Goal: Task Accomplishment & Management: Manage account settings

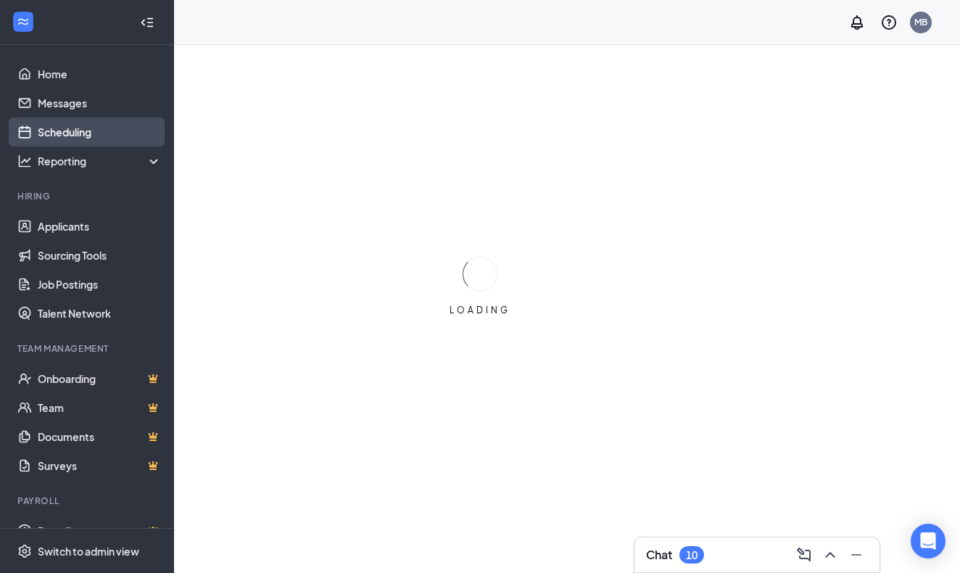
click at [85, 133] on link "Scheduling" at bounding box center [100, 131] width 124 height 29
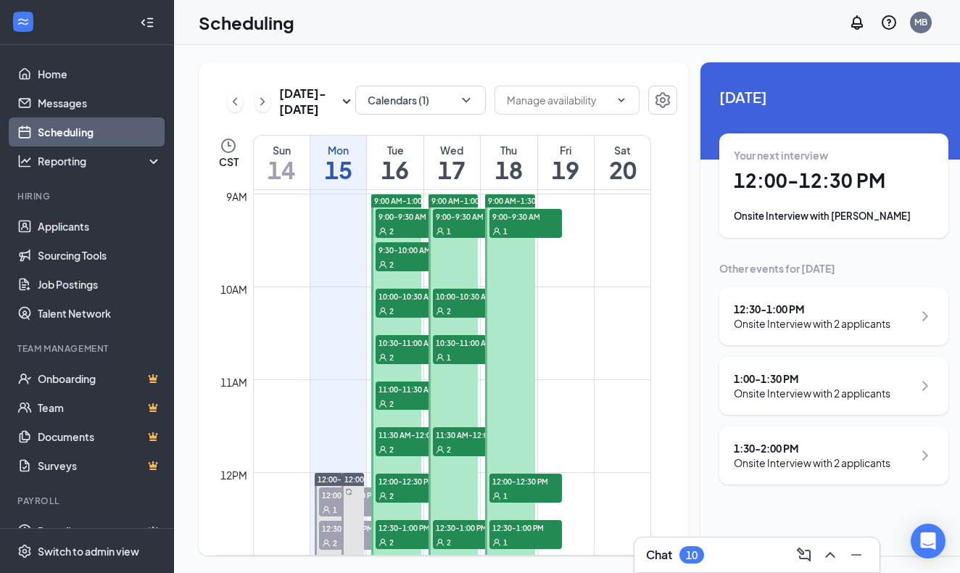
scroll to position [822, 0]
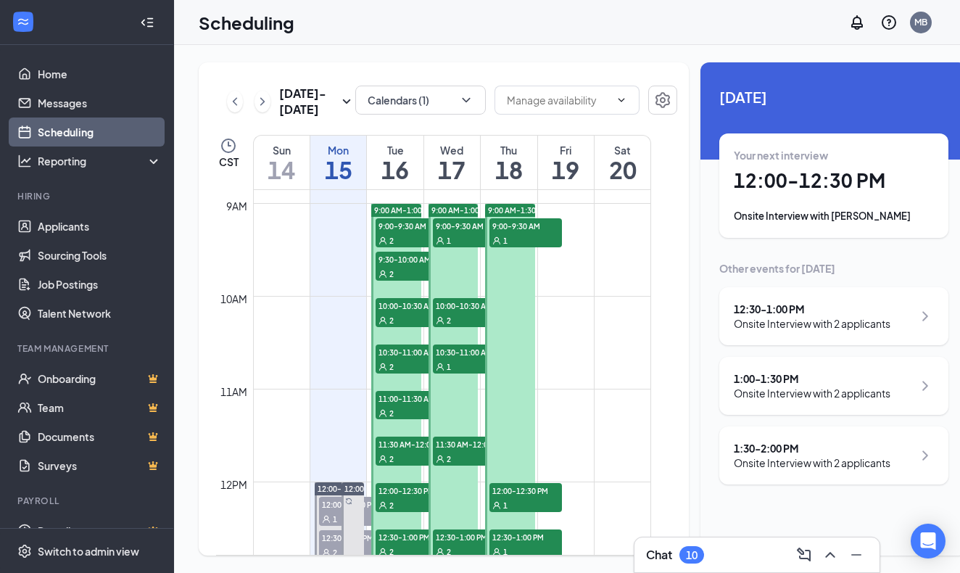
click at [657, 555] on h3 "Chat" at bounding box center [659, 555] width 26 height 16
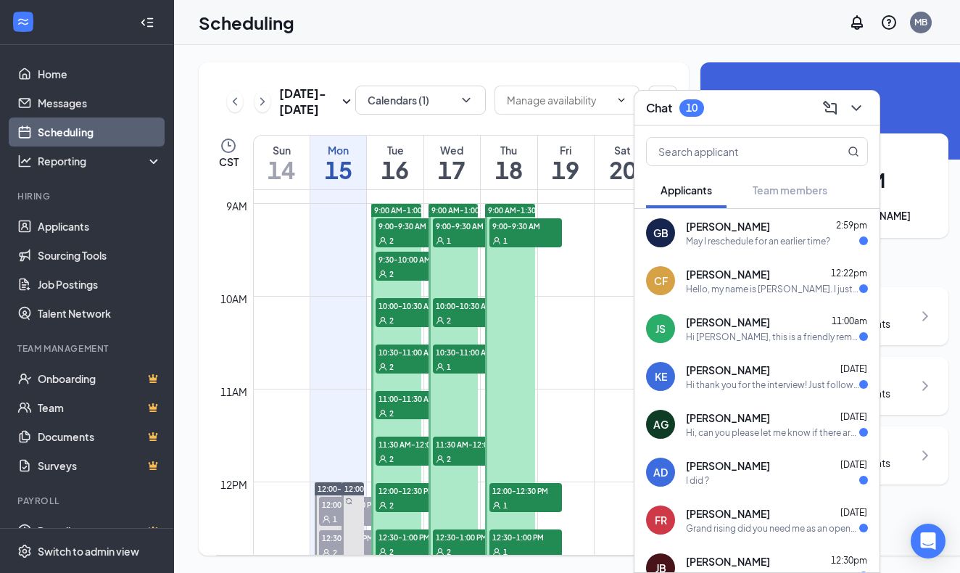
click at [720, 275] on span "[PERSON_NAME]" at bounding box center [728, 274] width 84 height 14
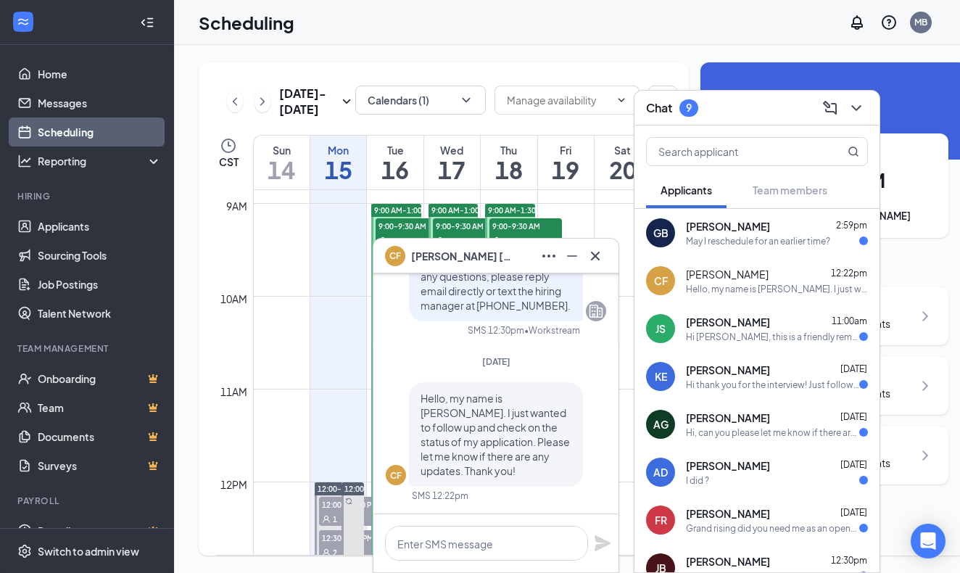
scroll to position [0, 0]
click at [596, 257] on icon "Cross" at bounding box center [595, 255] width 9 height 9
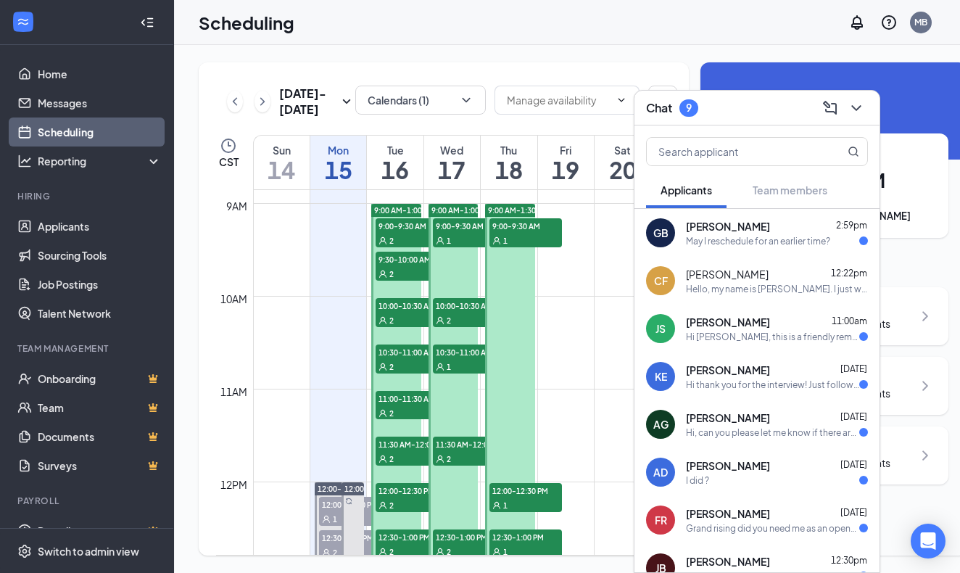
click at [742, 333] on div "Hi [PERSON_NAME], this is a friendly reminder. Your meeting with Mr [PERSON_NAM…" at bounding box center [772, 337] width 173 height 12
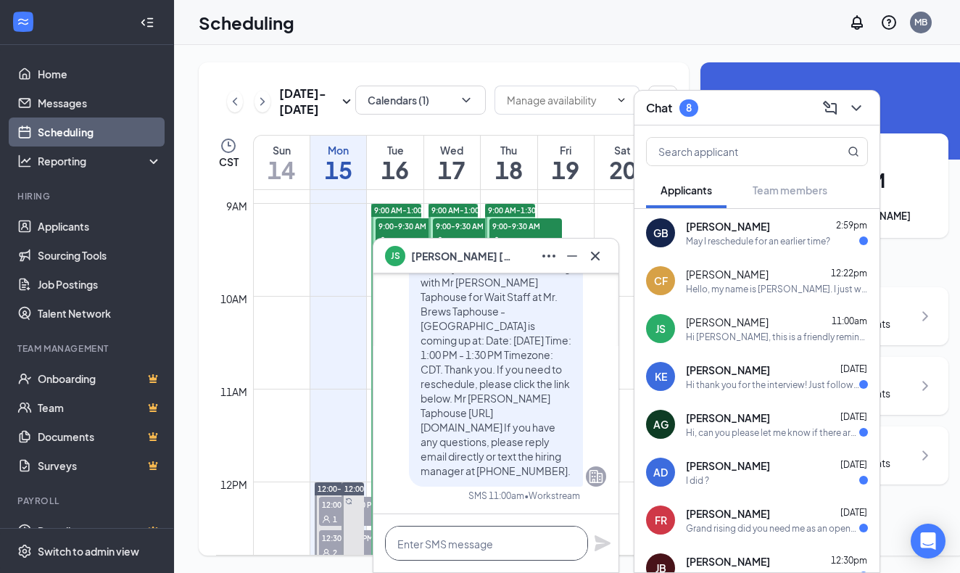
click at [481, 543] on textarea at bounding box center [486, 543] width 203 height 35
click at [593, 257] on icon "Cross" at bounding box center [595, 255] width 9 height 9
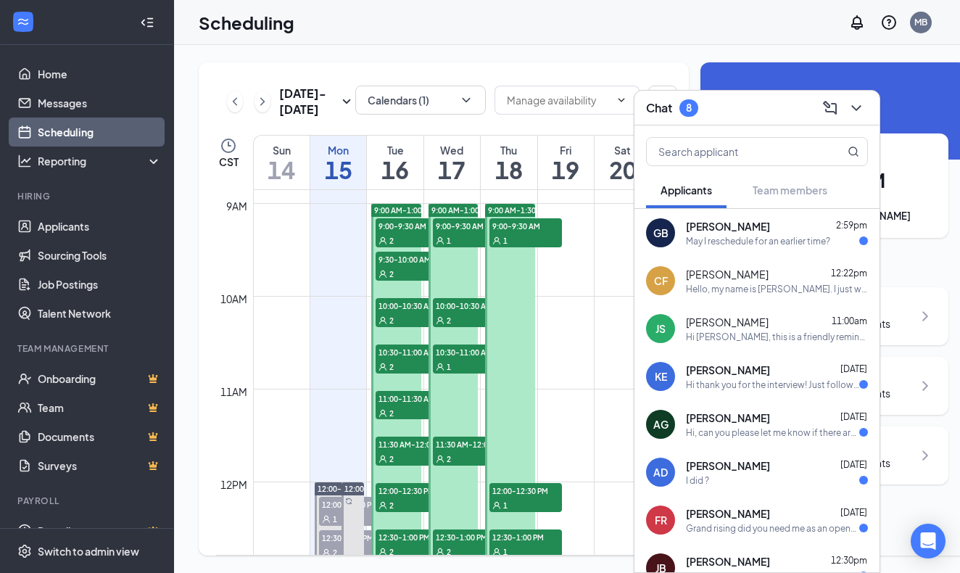
click at [734, 233] on div "[PERSON_NAME] 2:59pm May I reschedule for an earlier time?" at bounding box center [777, 233] width 182 height 28
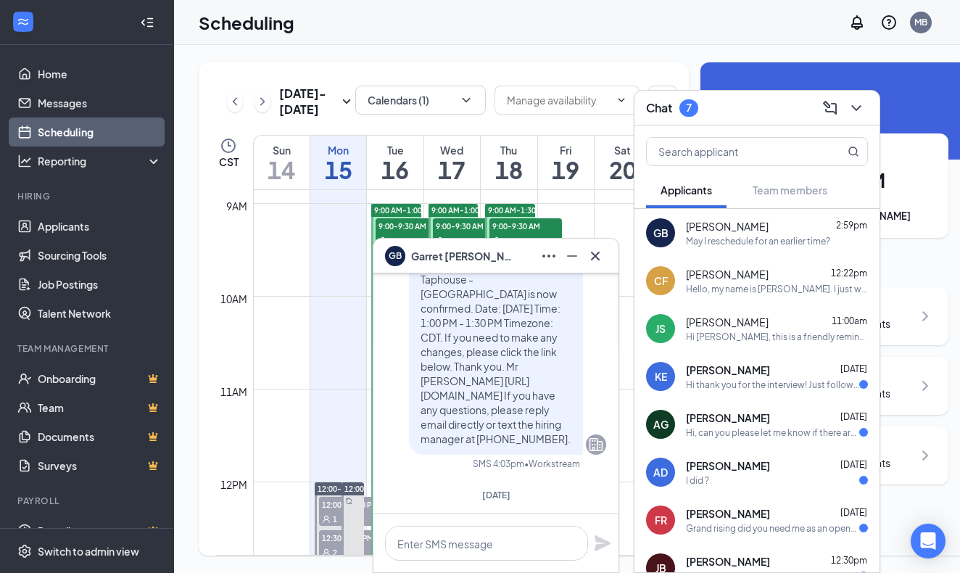
scroll to position [-77, 0]
click at [594, 262] on icon "Cross" at bounding box center [594, 255] width 17 height 17
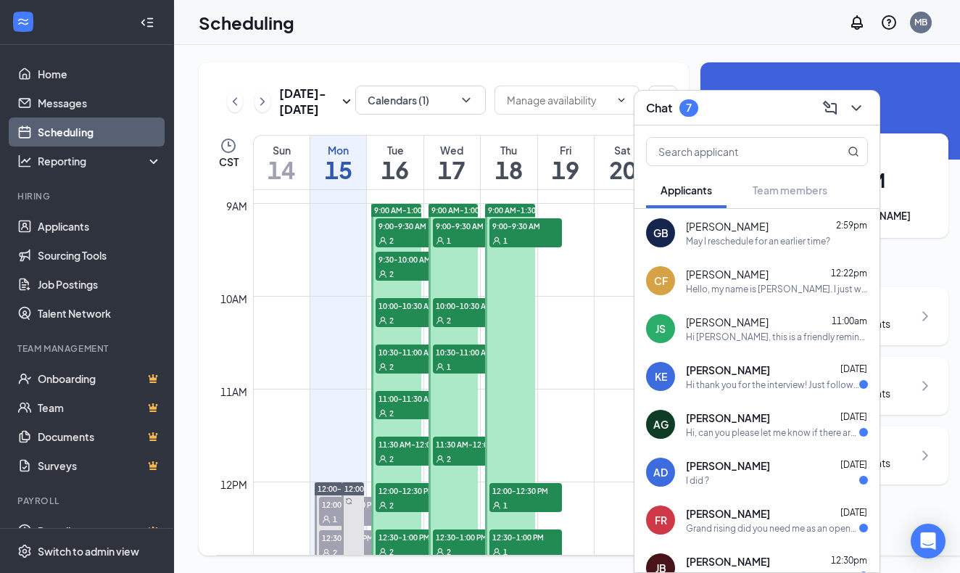
click at [735, 231] on span "[PERSON_NAME]" at bounding box center [727, 226] width 83 height 14
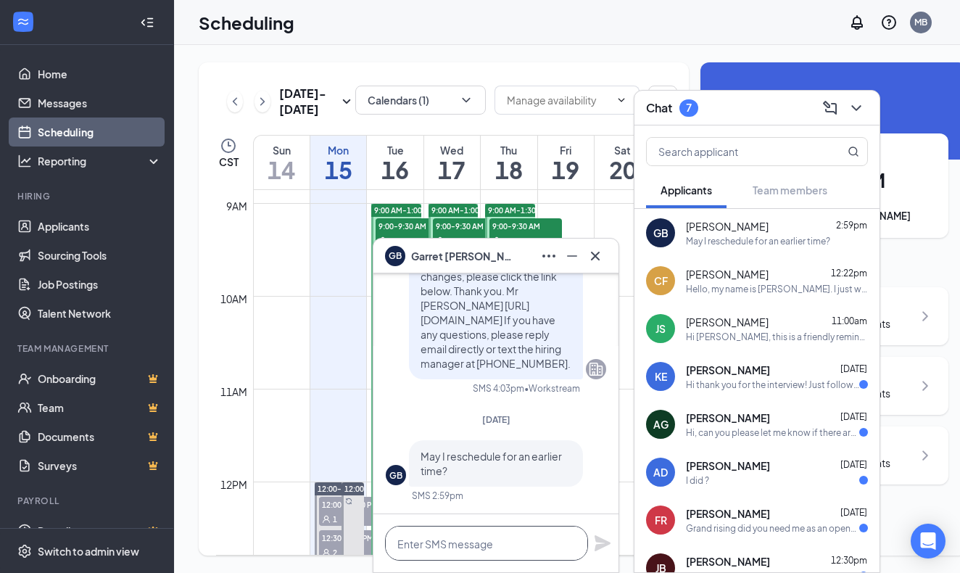
click at [468, 546] on textarea at bounding box center [486, 543] width 203 height 35
type textarea "I will push back to you to reschedule"
click at [600, 545] on icon "Plane" at bounding box center [602, 543] width 16 height 16
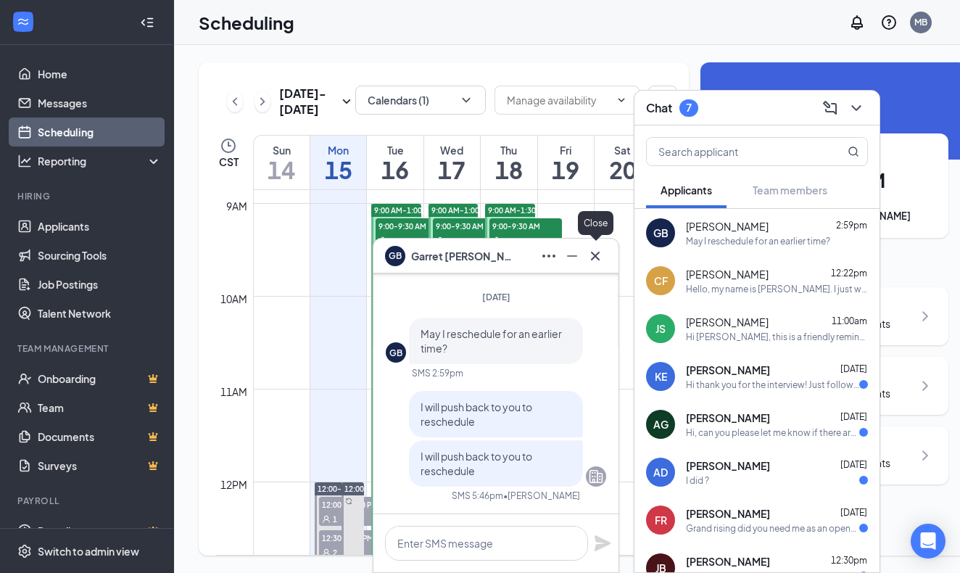
click at [597, 254] on icon "Cross" at bounding box center [595, 255] width 9 height 9
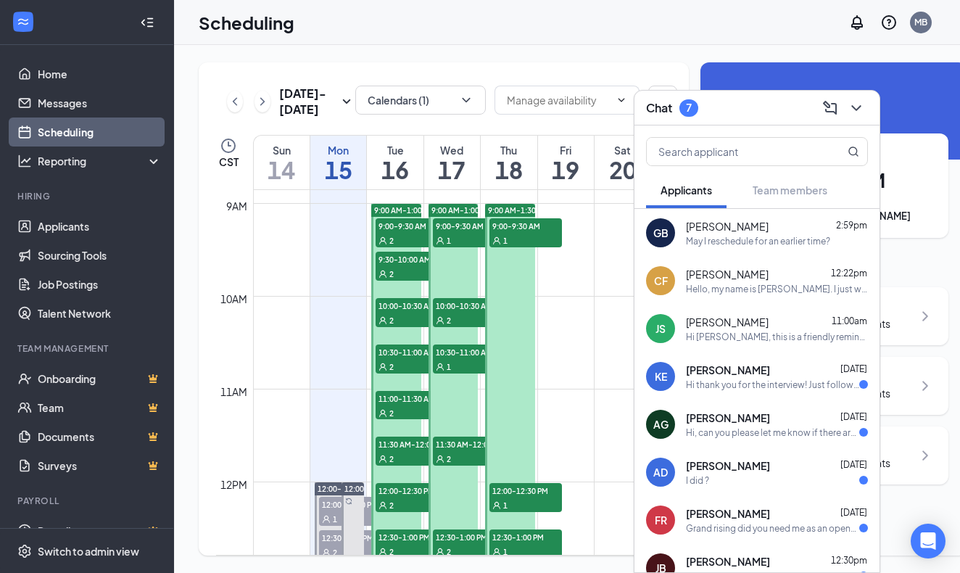
click at [529, 247] on div "1" at bounding box center [525, 240] width 72 height 14
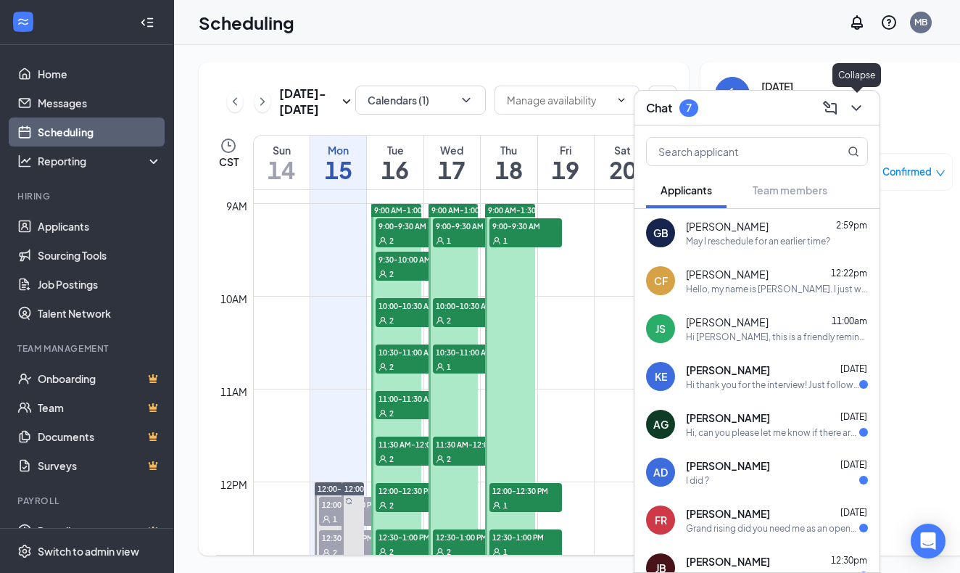
click at [855, 104] on icon "ChevronDown" at bounding box center [855, 107] width 17 height 17
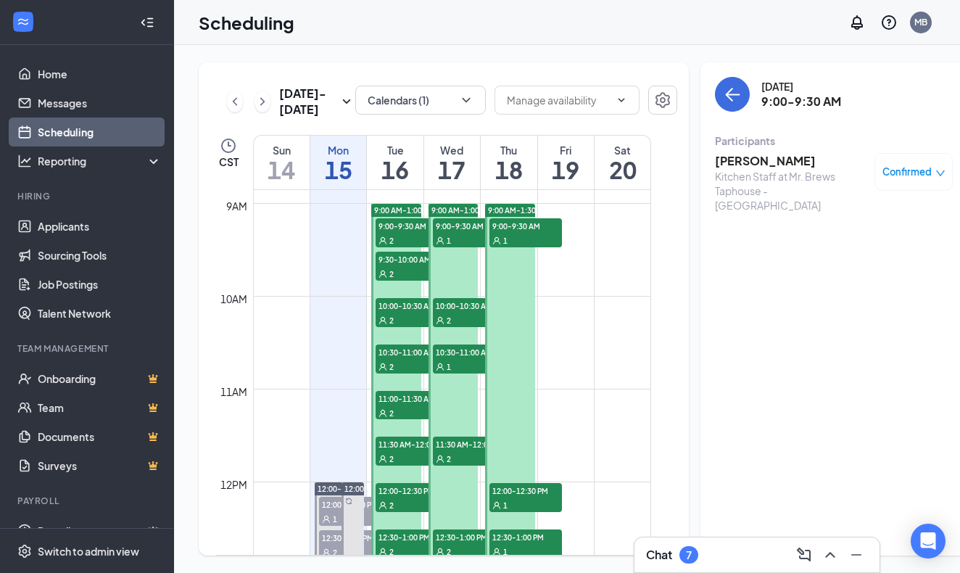
click at [521, 512] on div "1" at bounding box center [525, 504] width 72 height 14
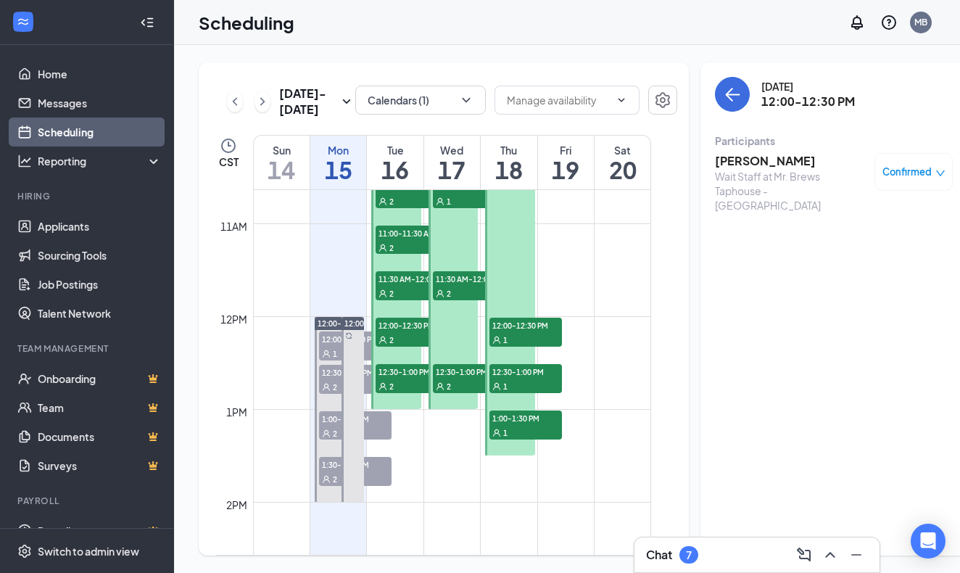
scroll to position [1002, 0]
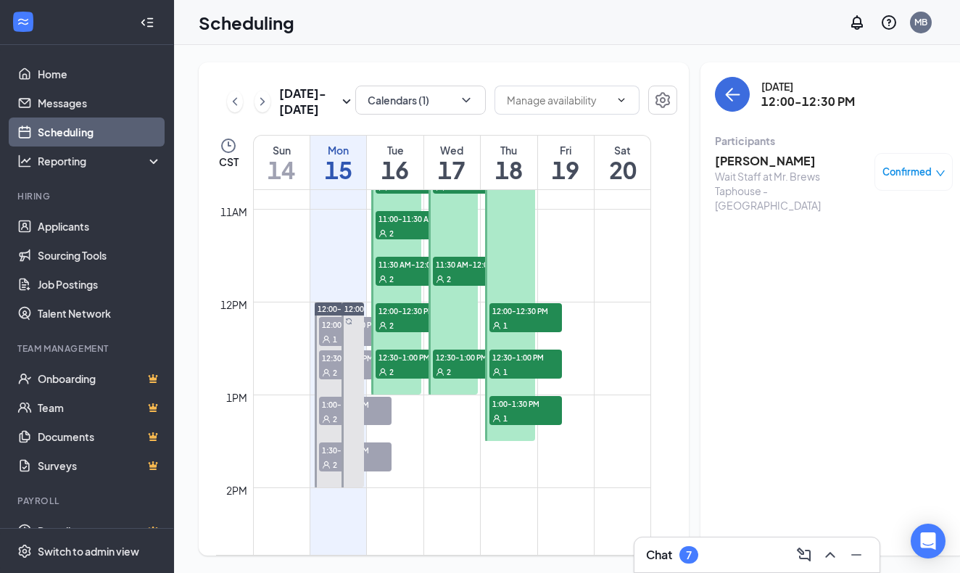
click at [523, 378] on div "1" at bounding box center [525, 371] width 72 height 14
click at [520, 425] on div "1" at bounding box center [525, 417] width 72 height 14
click at [935, 173] on icon "down" at bounding box center [940, 173] width 10 height 10
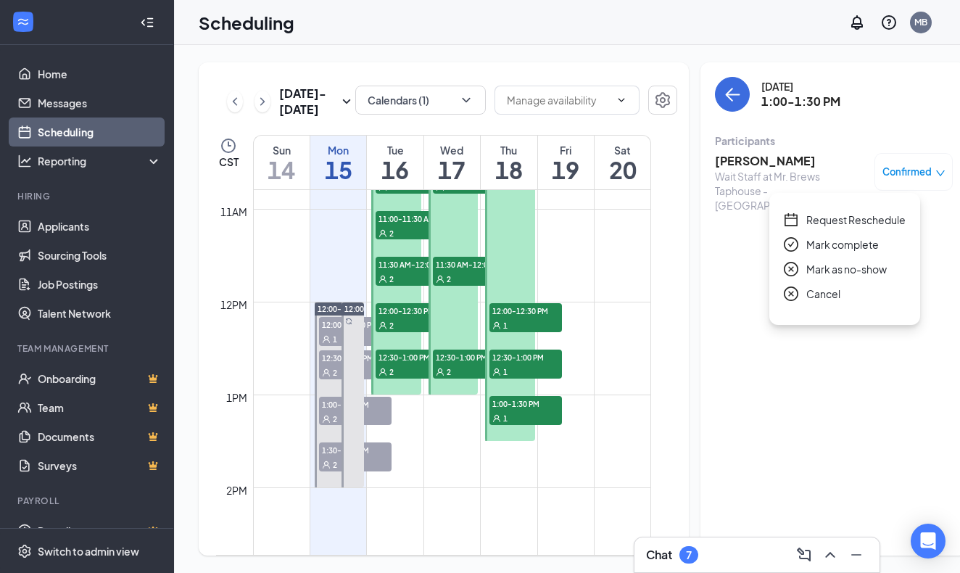
click at [879, 225] on span "Request Reschedule" at bounding box center [855, 220] width 99 height 16
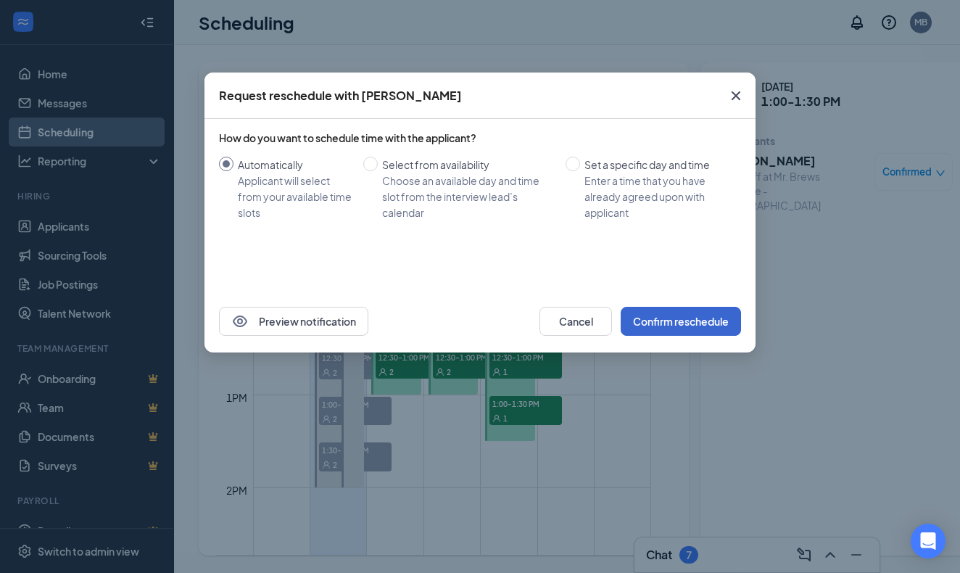
click at [679, 323] on button "Confirm reschedule" at bounding box center [681, 321] width 120 height 29
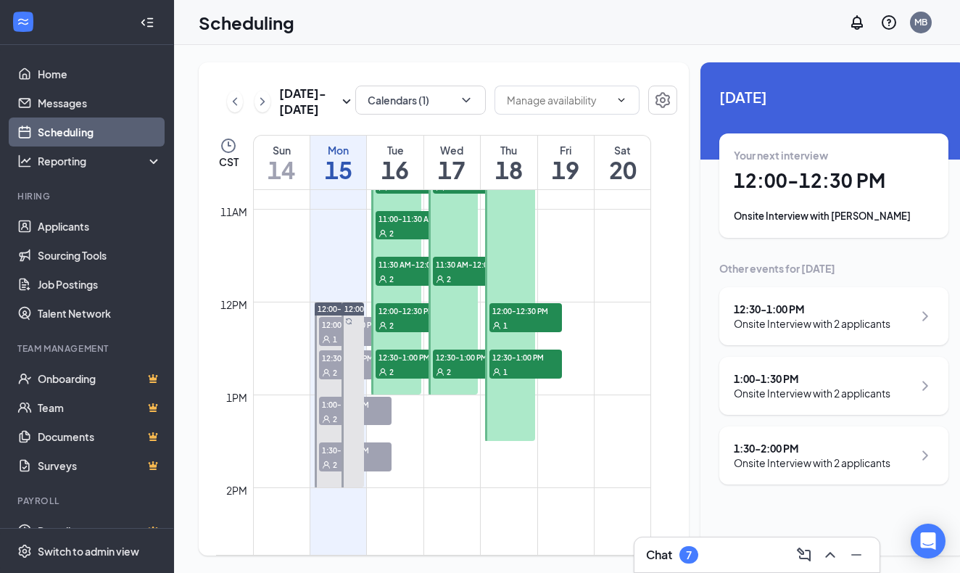
click at [664, 552] on h3 "Chat" at bounding box center [659, 555] width 26 height 16
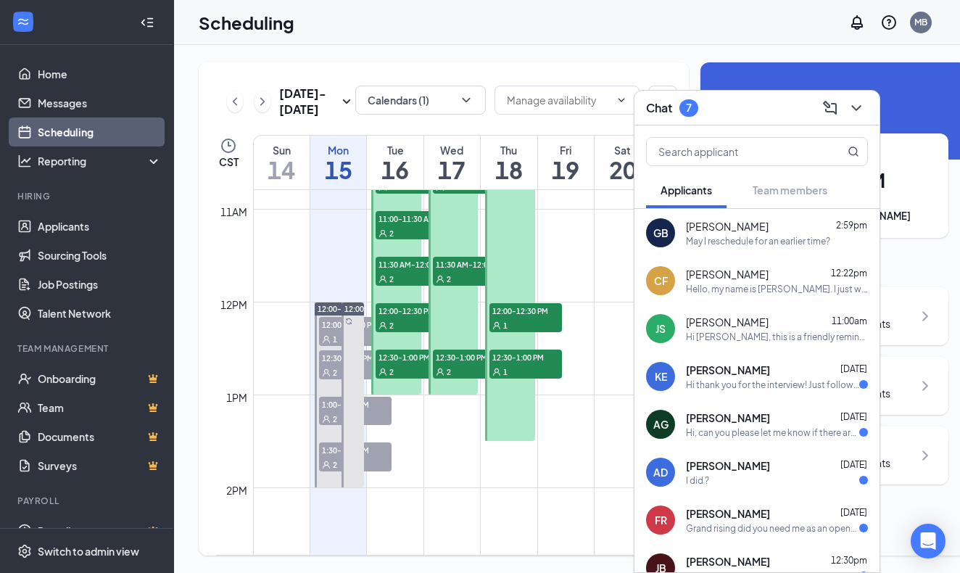
click at [708, 321] on span "[PERSON_NAME]" at bounding box center [727, 322] width 83 height 14
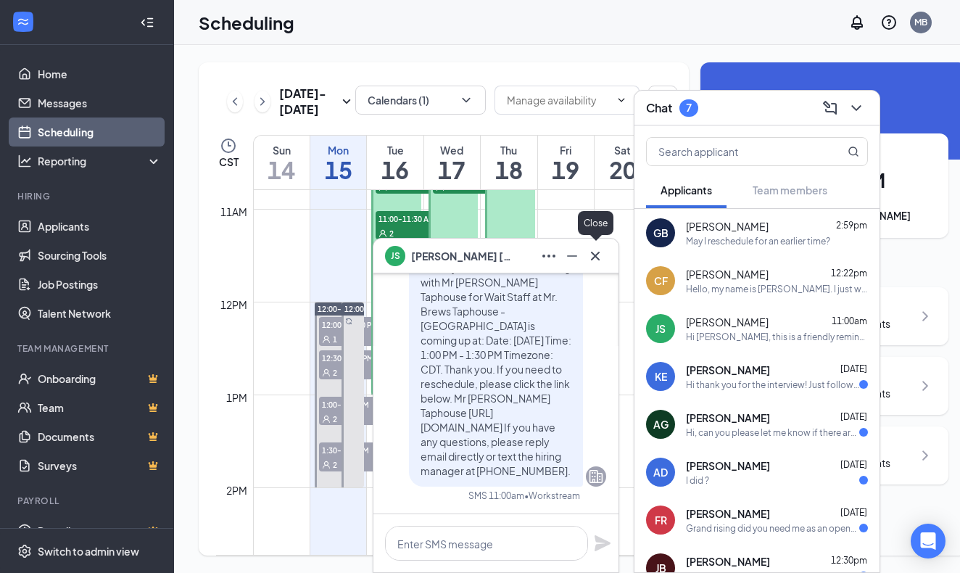
click at [602, 255] on icon "Cross" at bounding box center [594, 255] width 17 height 17
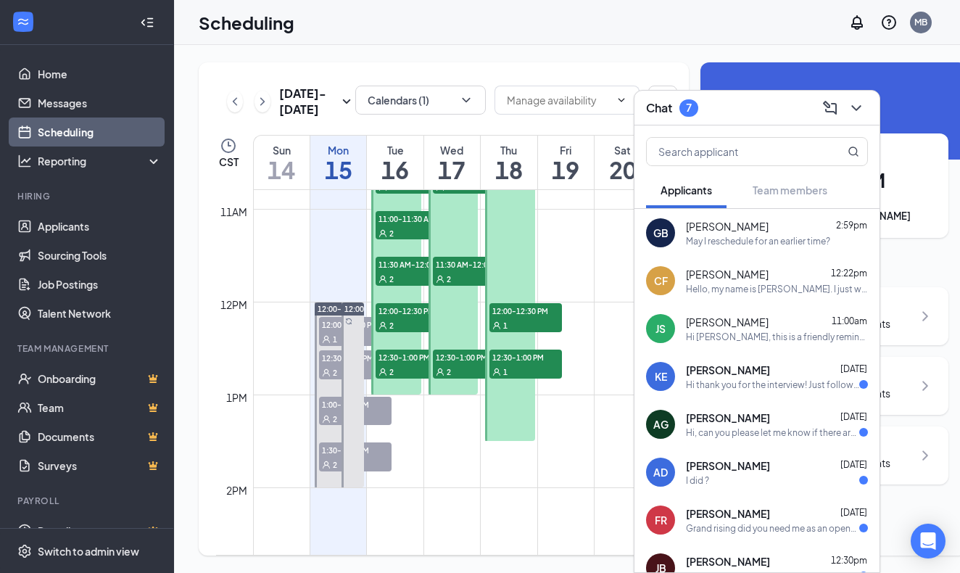
click at [336, 331] on span "12:00-12:30 PM" at bounding box center [355, 324] width 72 height 14
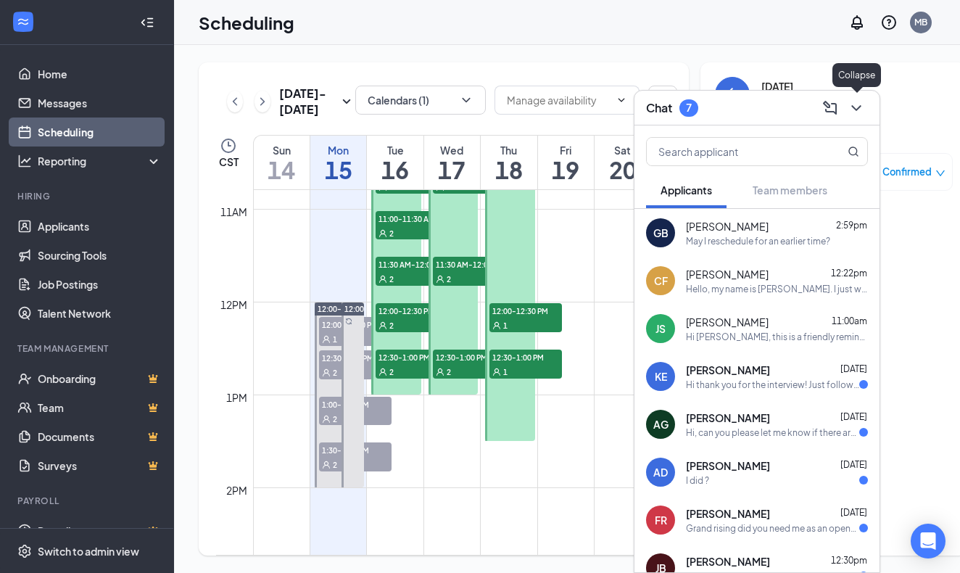
click at [857, 105] on icon "ChevronDown" at bounding box center [855, 107] width 17 height 17
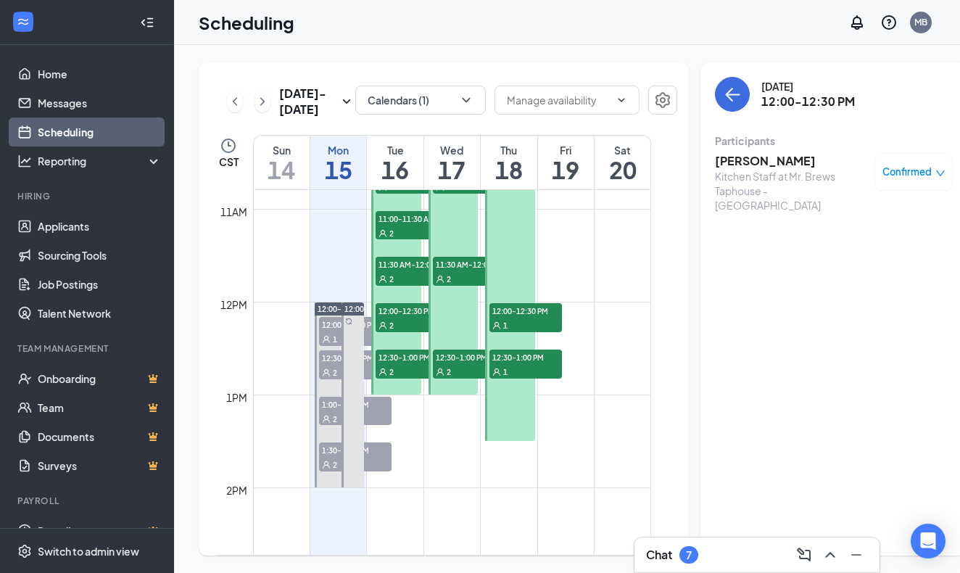
click at [328, 365] on span "12:30-1:00 PM" at bounding box center [355, 357] width 72 height 14
click at [327, 411] on span "1:00-1:30 PM" at bounding box center [355, 404] width 72 height 14
click at [913, 167] on div "Confirmed" at bounding box center [913, 172] width 63 height 14
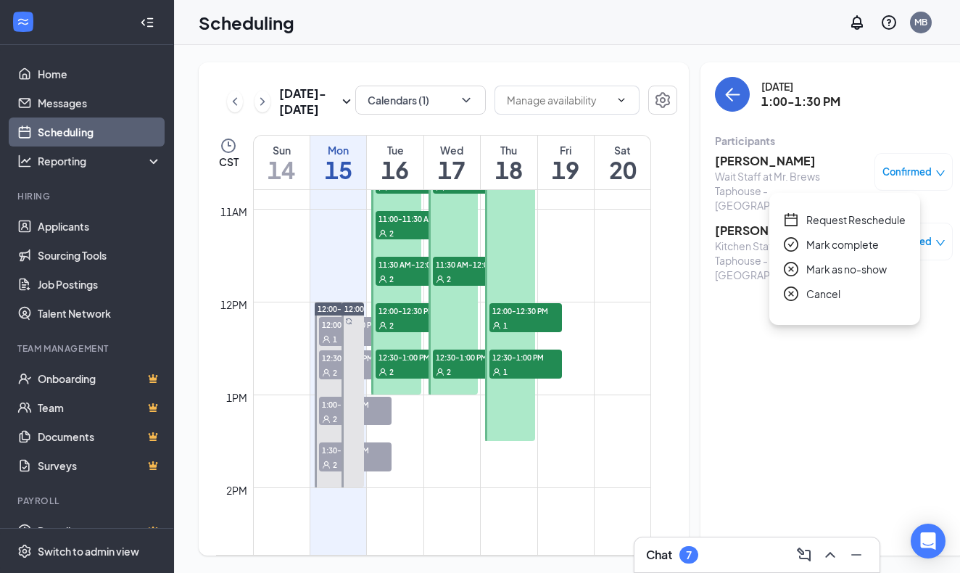
click at [872, 219] on span "Request Reschedule" at bounding box center [855, 220] width 99 height 16
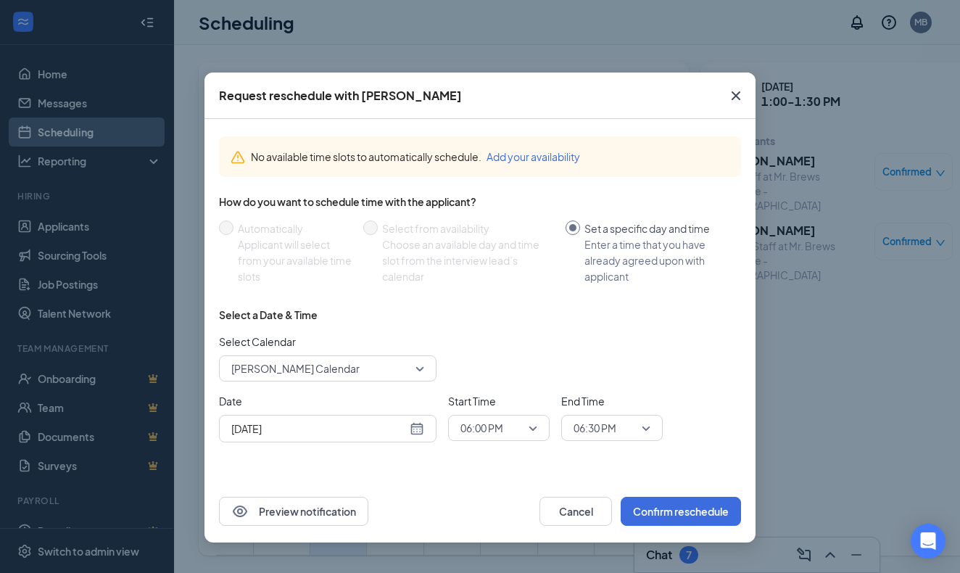
click at [737, 92] on icon "Cross" at bounding box center [735, 95] width 17 height 17
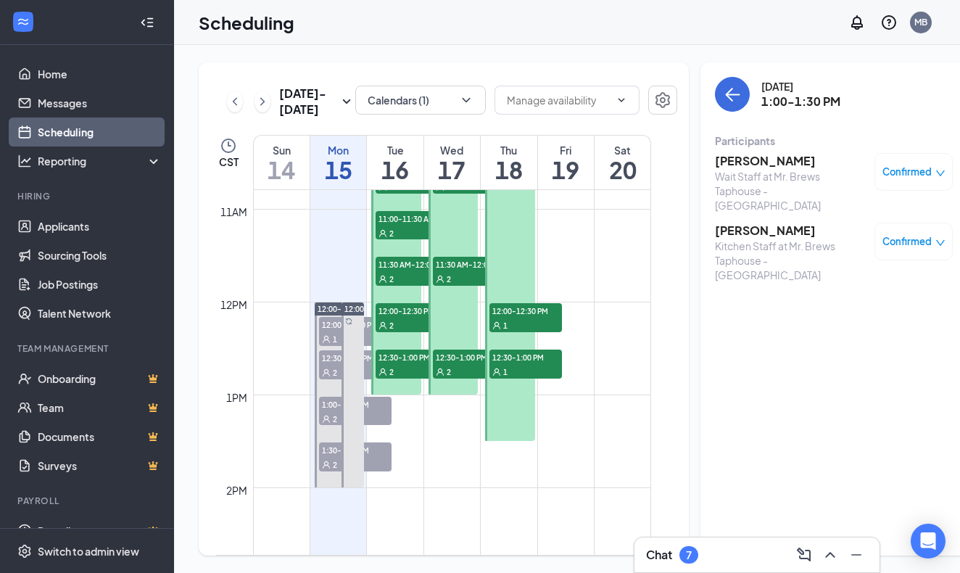
click at [935, 174] on icon "down" at bounding box center [940, 173] width 10 height 10
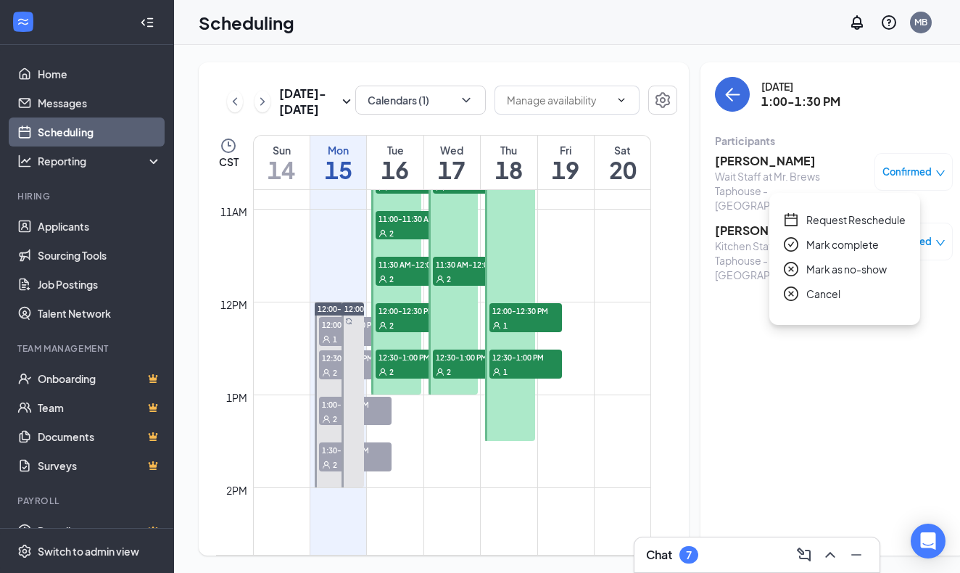
click at [858, 99] on div "[DATE] 1:00-1:30 PM" at bounding box center [834, 94] width 238 height 35
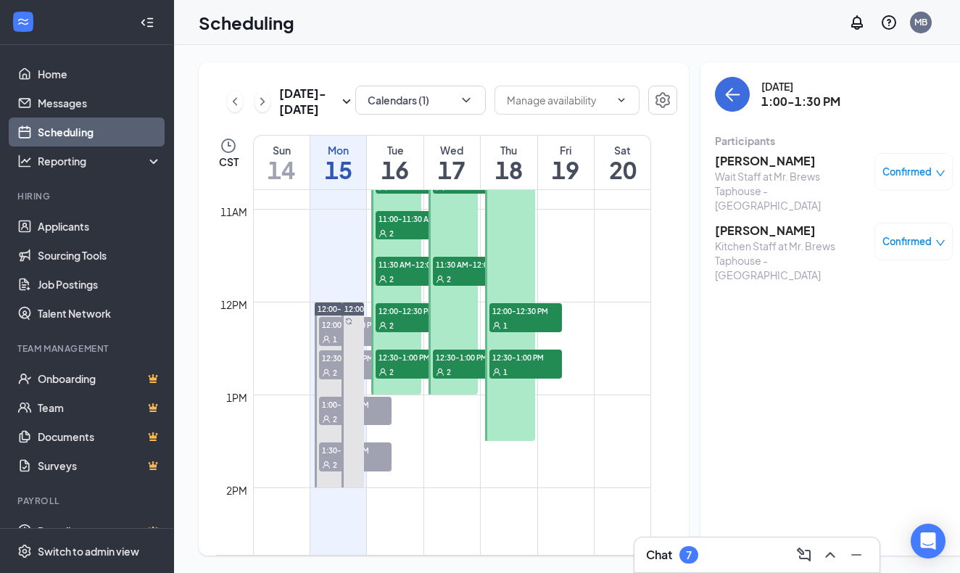
click at [660, 555] on h3 "Chat" at bounding box center [659, 555] width 26 height 16
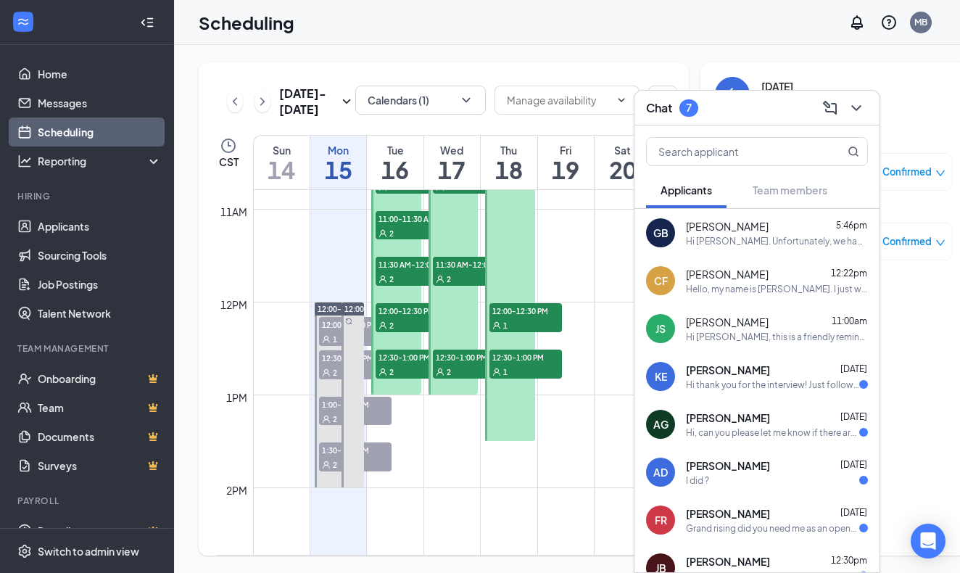
click at [709, 331] on div "Hi [PERSON_NAME], this is a friendly reminder. Your meeting with Mr [PERSON_NAM…" at bounding box center [777, 337] width 182 height 12
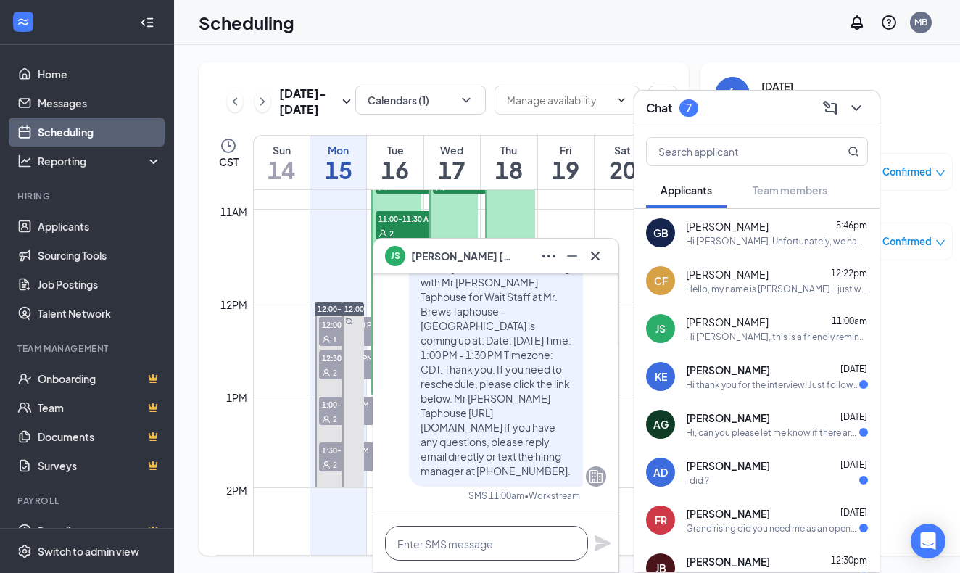
click at [440, 544] on textarea at bounding box center [486, 543] width 203 height 35
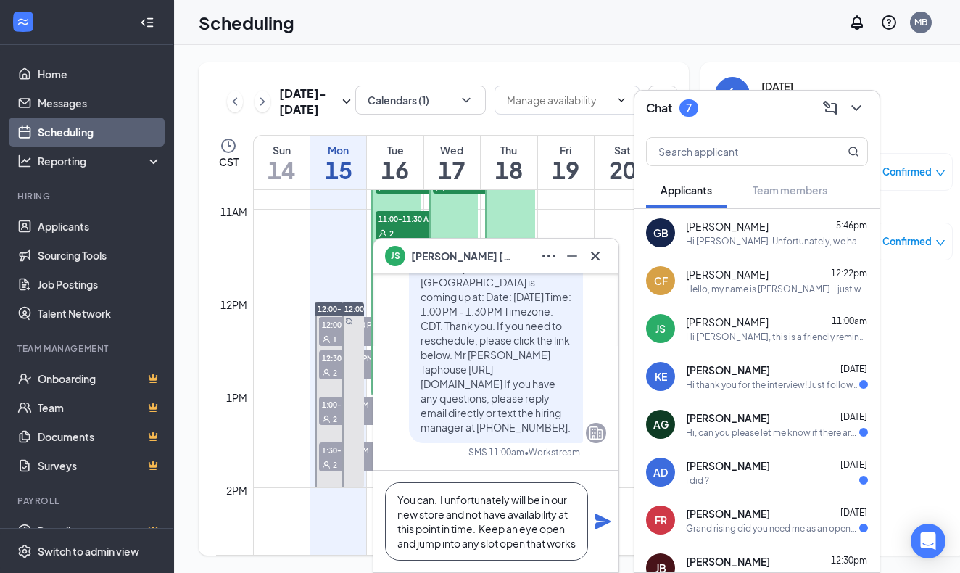
scroll to position [15, 0]
type textarea "You can. I unfortunately will be in our new store and not have availability at …"
click at [605, 522] on icon "Plane" at bounding box center [602, 521] width 16 height 16
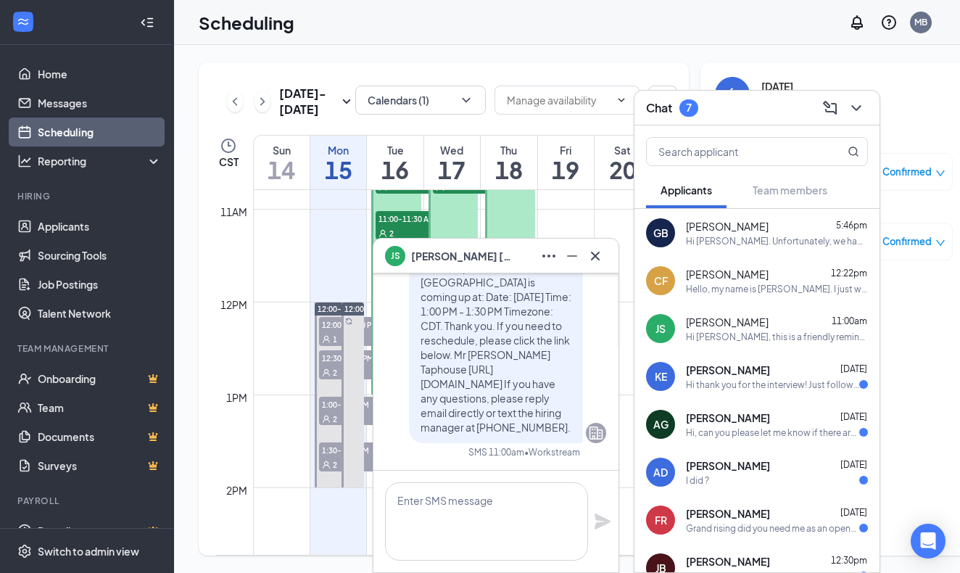
scroll to position [0, 0]
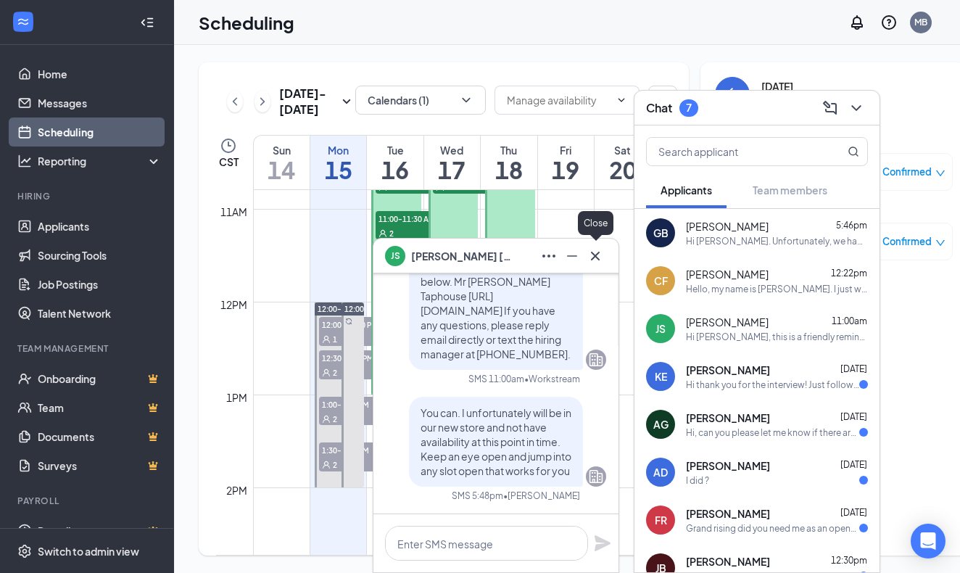
click at [596, 260] on icon "Cross" at bounding box center [594, 255] width 17 height 17
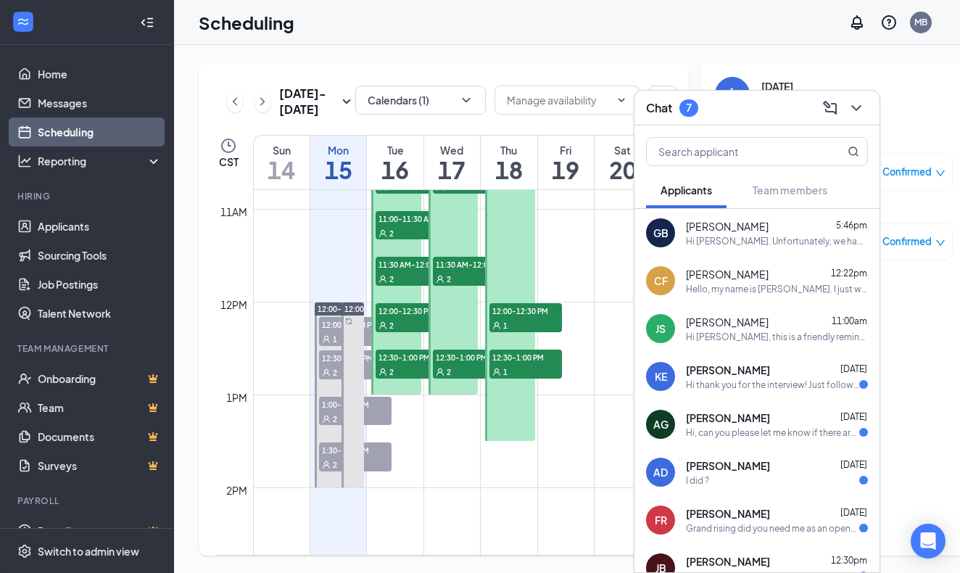
click at [743, 281] on div "[PERSON_NAME] 12:22pm Hello, my name is [PERSON_NAME]. I just wanted to follow …" at bounding box center [777, 281] width 182 height 28
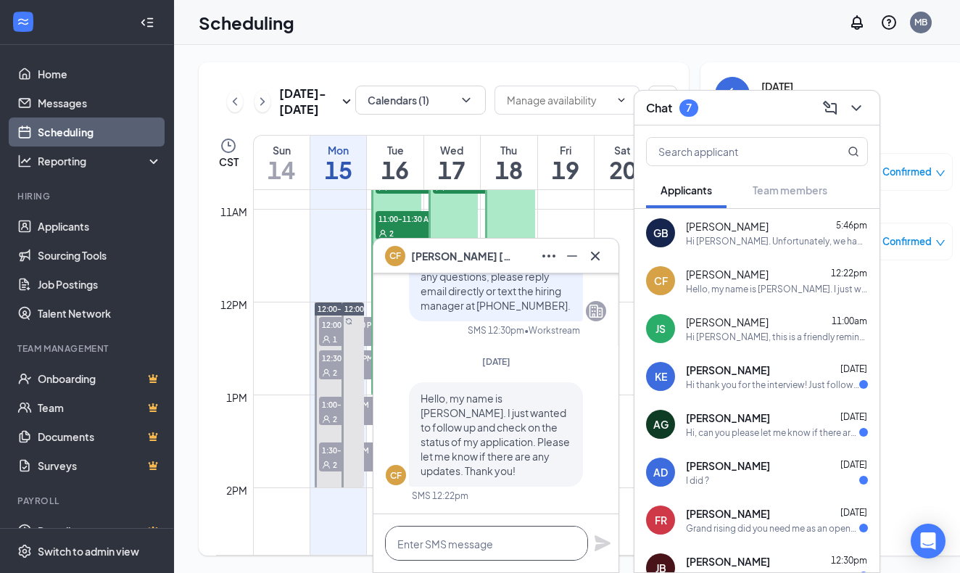
click at [494, 542] on textarea at bounding box center [486, 543] width 203 height 35
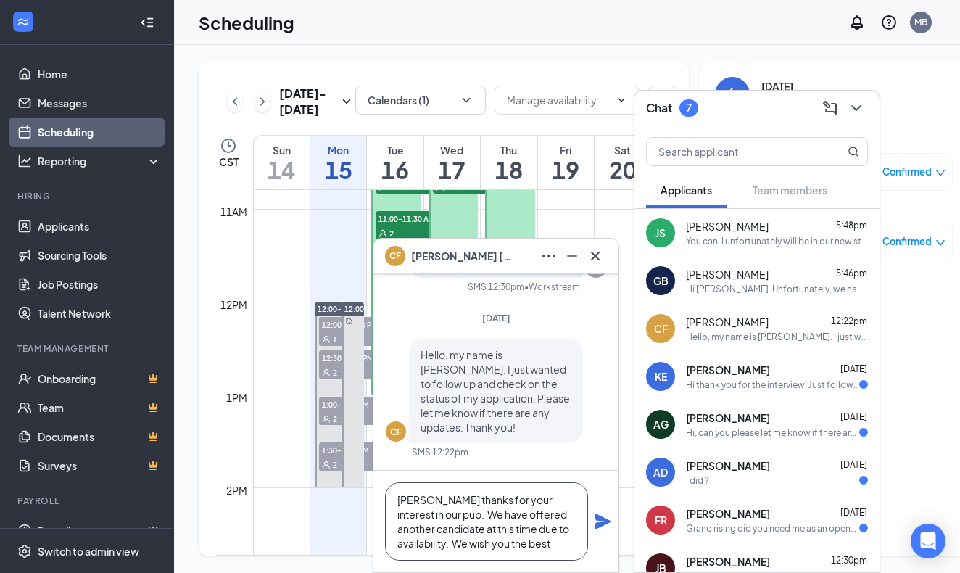
type textarea "[PERSON_NAME] thanks for your interest in our pub. We have offered another cand…"
click at [602, 523] on icon "Plane" at bounding box center [602, 521] width 16 height 16
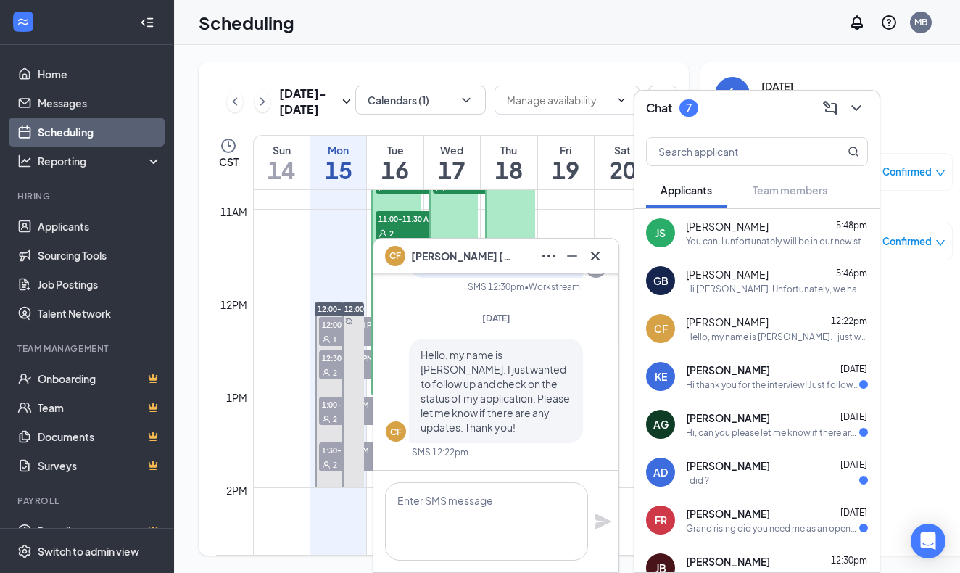
scroll to position [0, 0]
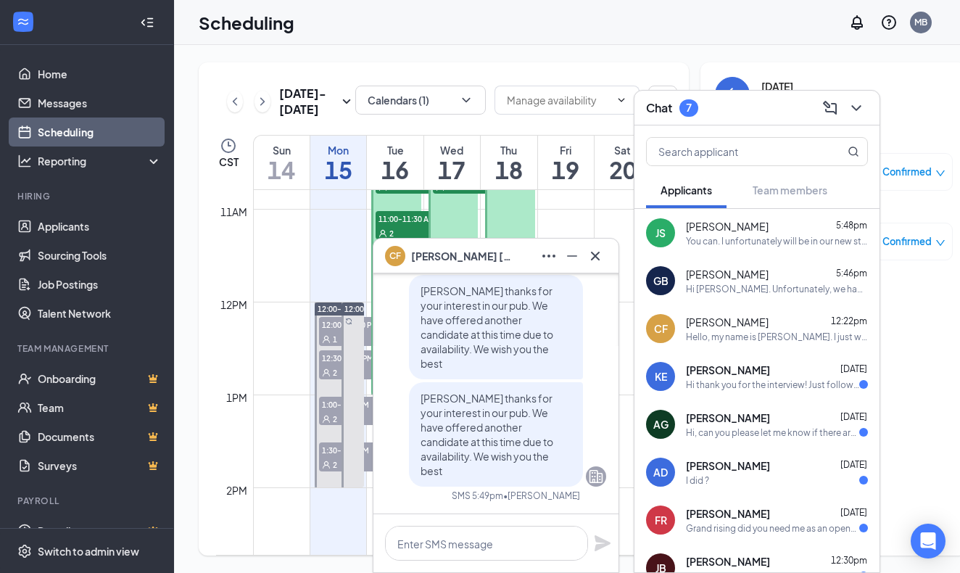
click at [755, 376] on div "[PERSON_NAME] [DATE]" at bounding box center [777, 369] width 182 height 14
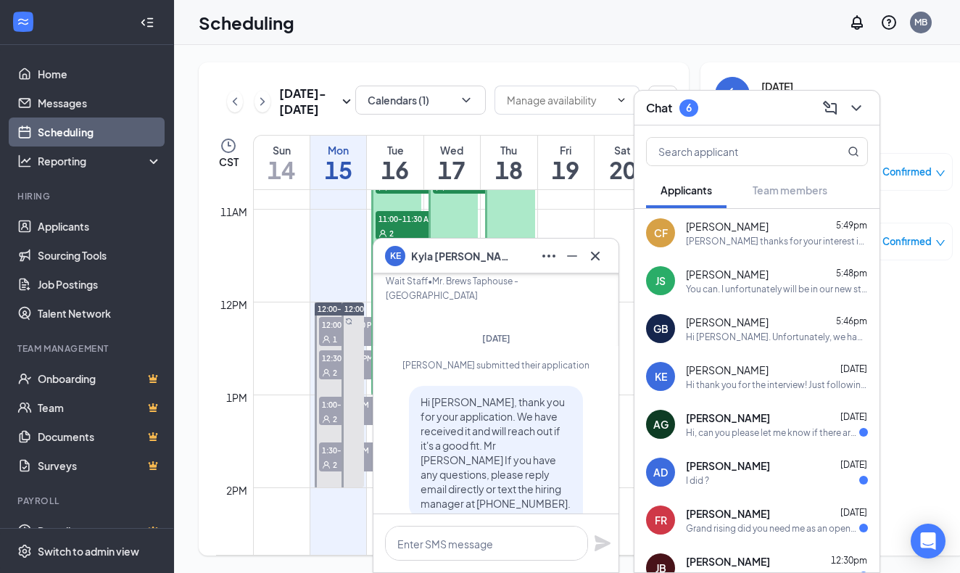
scroll to position [-1589, 0]
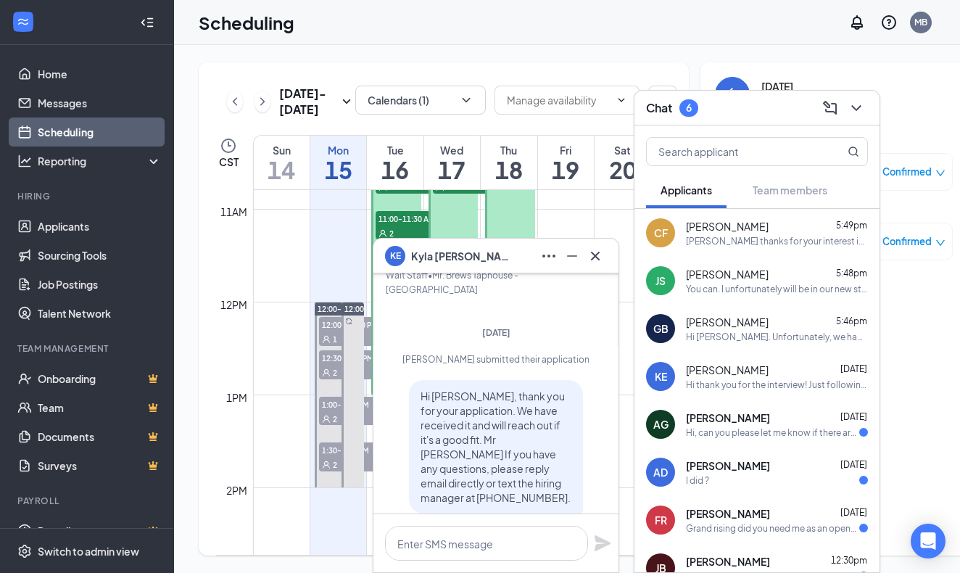
click at [710, 468] on span "[PERSON_NAME]" at bounding box center [728, 465] width 84 height 14
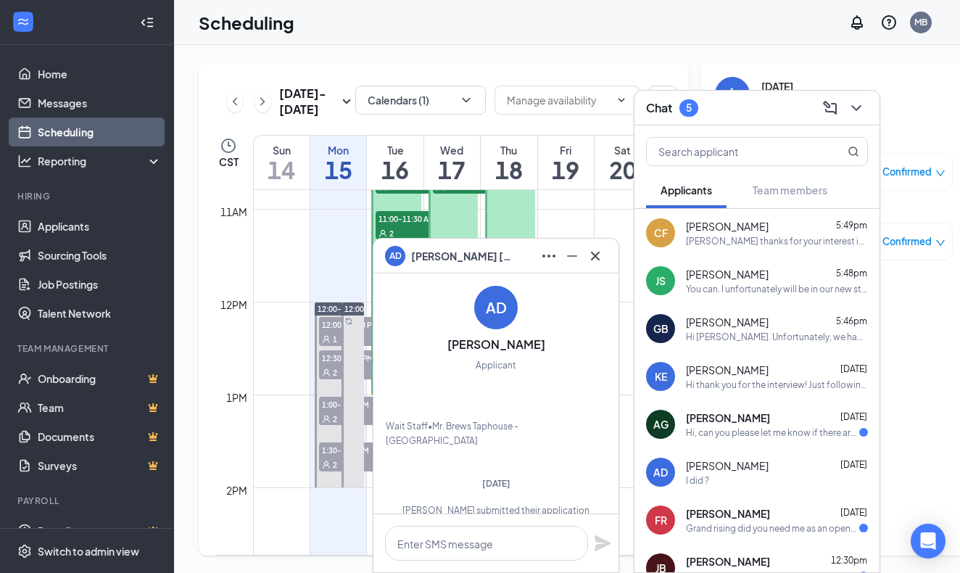
scroll to position [-654, 0]
click at [595, 255] on icon "Cross" at bounding box center [595, 255] width 9 height 9
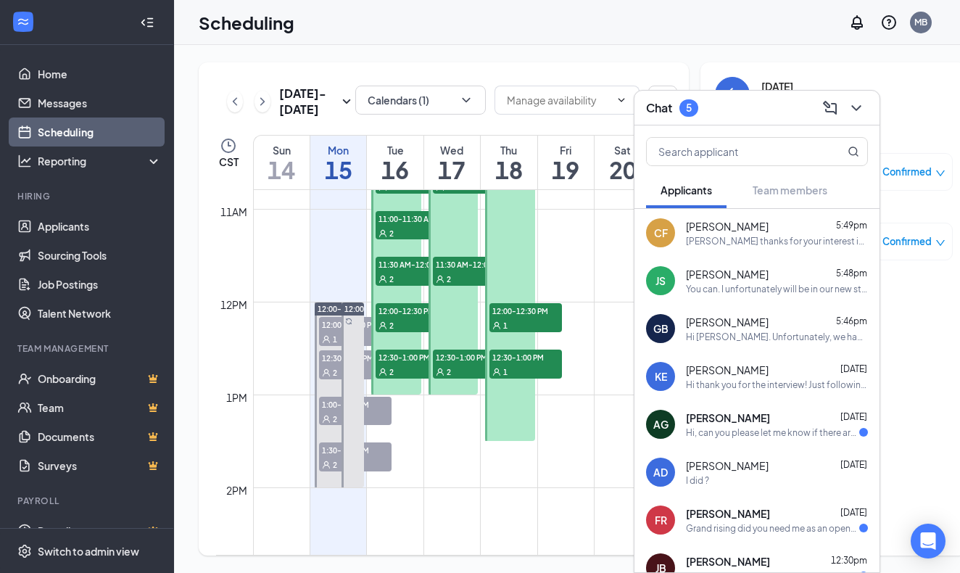
click at [716, 422] on span "[PERSON_NAME]" at bounding box center [728, 417] width 84 height 14
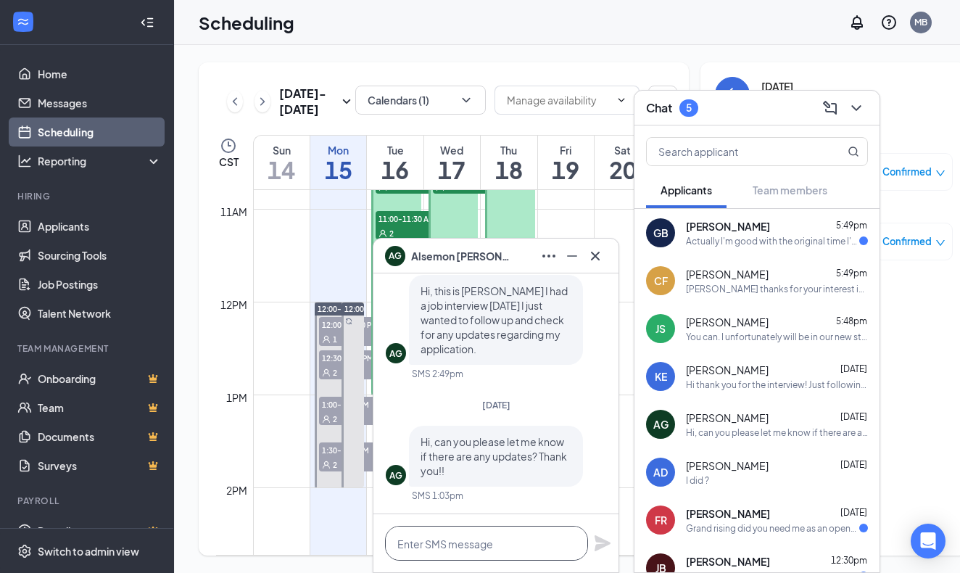
click at [452, 542] on textarea at bounding box center [486, 543] width 203 height 35
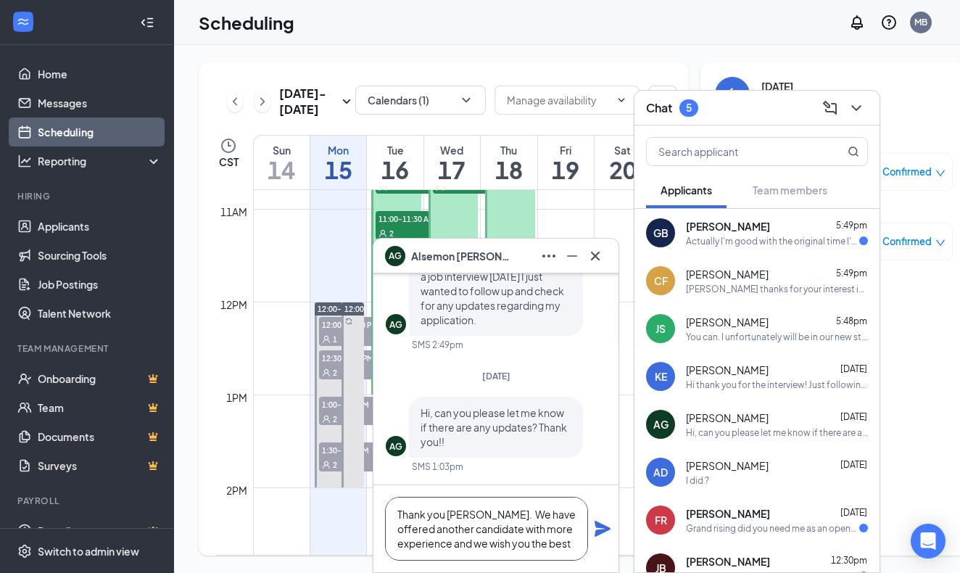
type textarea "Thank you [PERSON_NAME]. We have offered another candidate with more experience…"
click at [601, 531] on icon "Plane" at bounding box center [602, 529] width 16 height 16
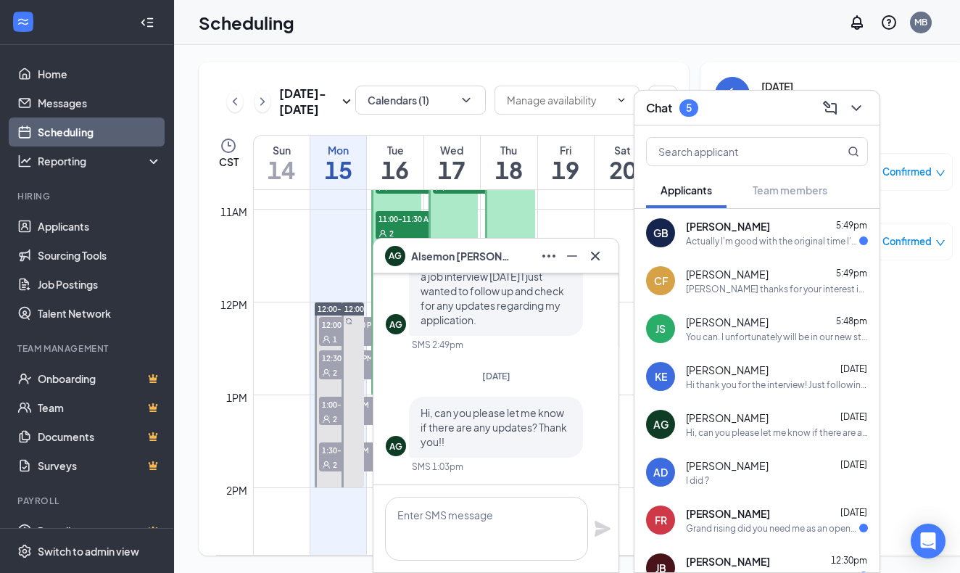
scroll to position [0, 0]
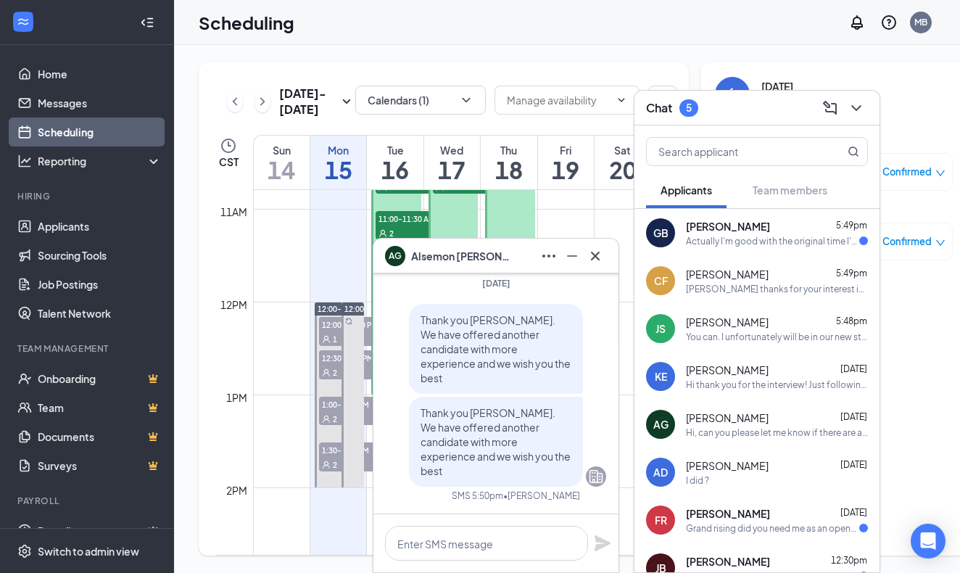
click at [789, 243] on div "Actually I'm good with the original time I'm sorry for the bother. I can be the…" at bounding box center [772, 241] width 173 height 12
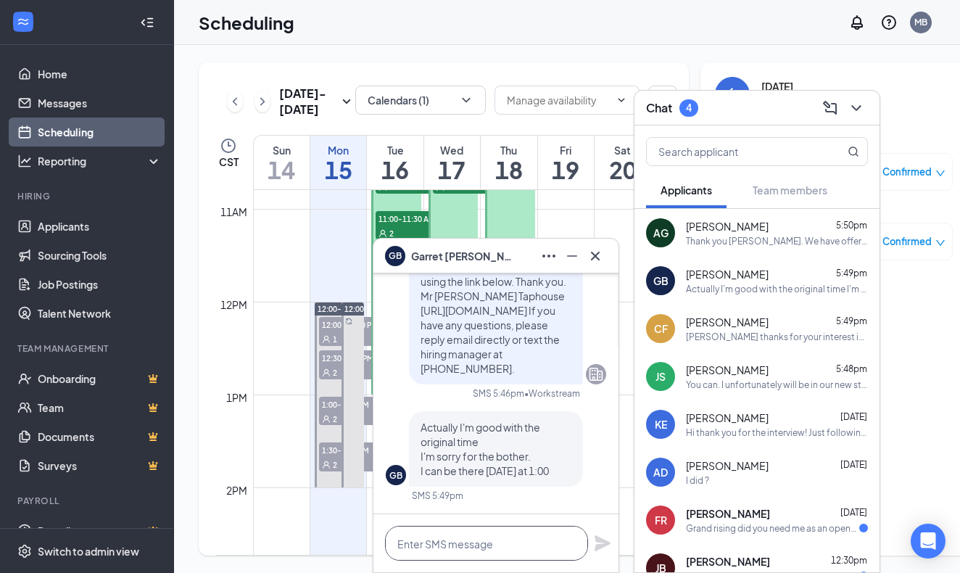
click at [481, 542] on textarea at bounding box center [486, 543] width 203 height 35
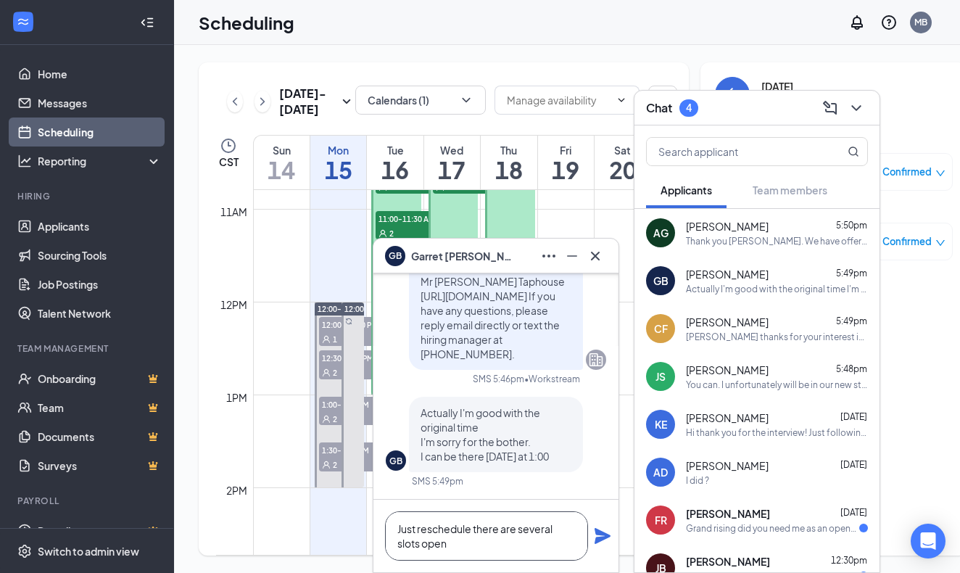
type textarea "Just reschedule there are several slots open"
click at [605, 536] on icon "Plane" at bounding box center [602, 536] width 16 height 16
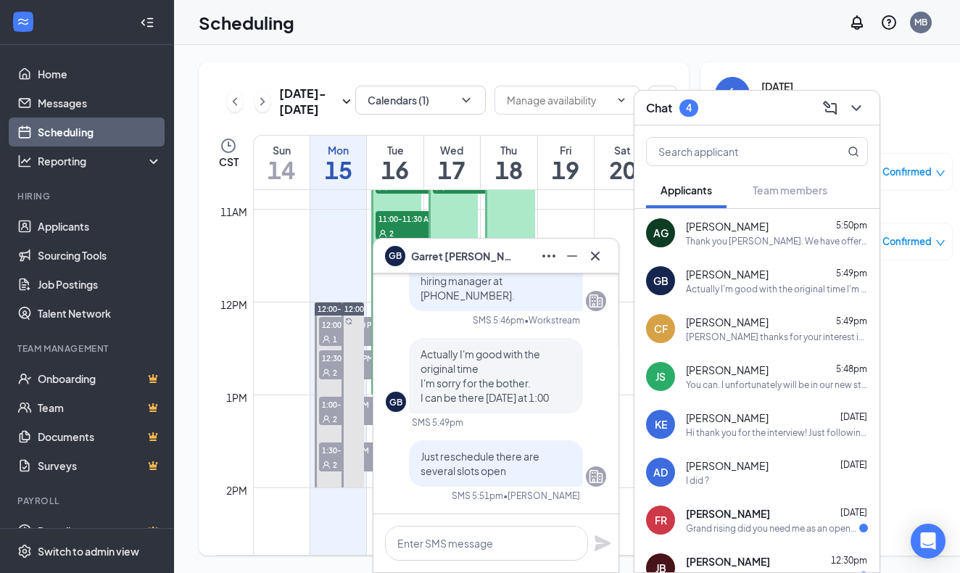
scroll to position [0, 0]
click at [600, 252] on icon "Cross" at bounding box center [594, 255] width 17 height 17
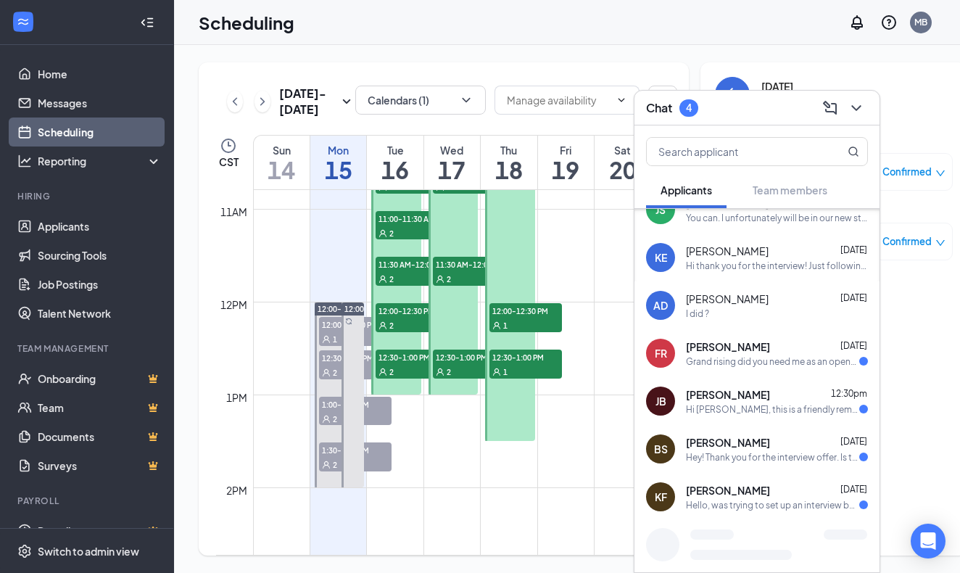
scroll to position [167, 0]
click at [745, 352] on span "[PERSON_NAME]" at bounding box center [728, 346] width 84 height 14
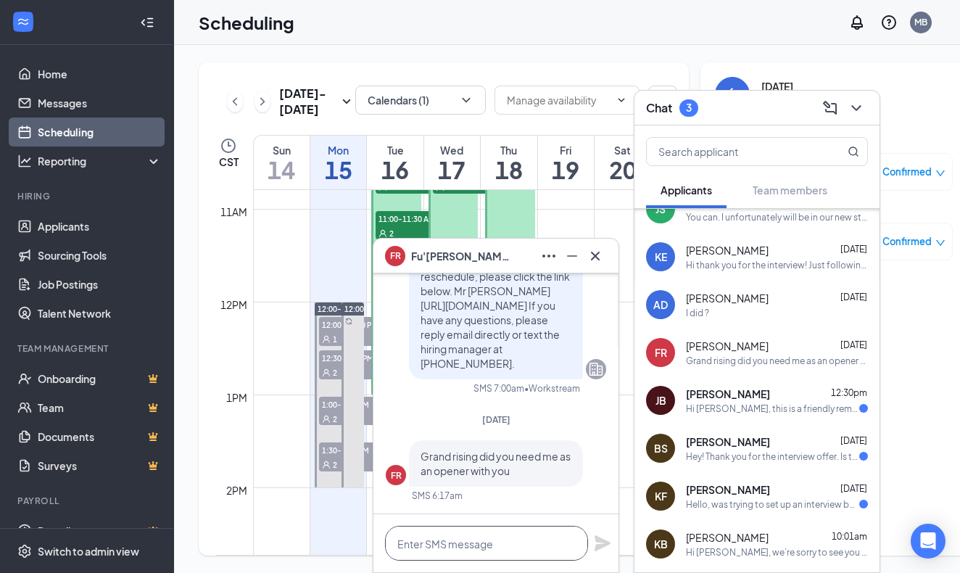
click at [477, 538] on textarea at bounding box center [486, 543] width 203 height 35
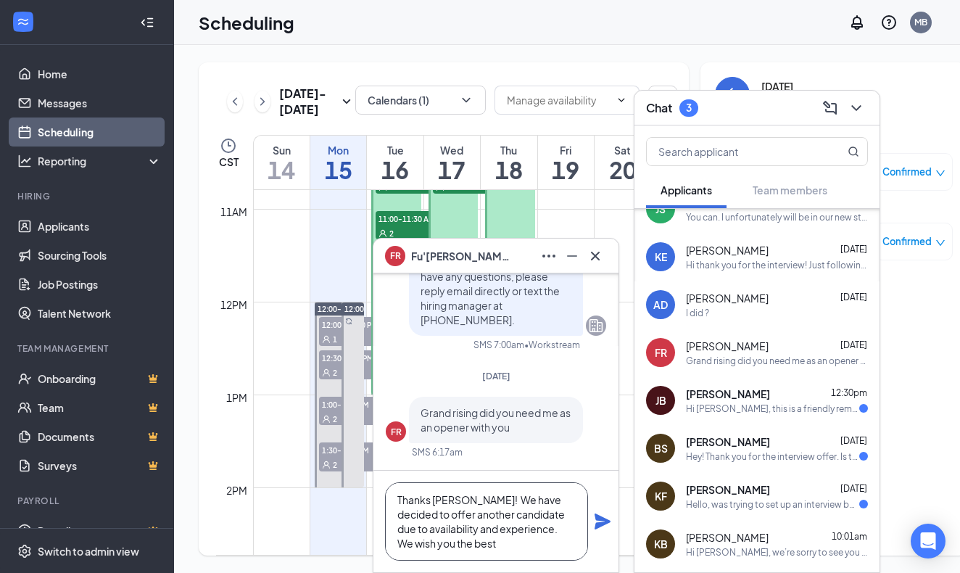
type textarea "Thanks [PERSON_NAME]! We have decided to offer another candidate due to availab…"
click at [601, 520] on icon "Plane" at bounding box center [602, 521] width 16 height 16
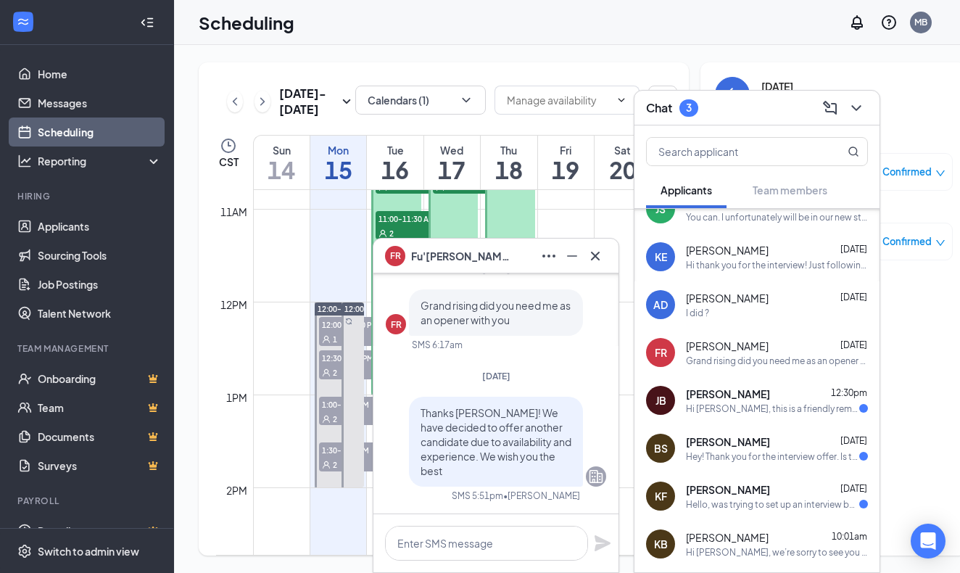
scroll to position [0, 0]
click at [737, 391] on span "[PERSON_NAME]" at bounding box center [728, 393] width 84 height 14
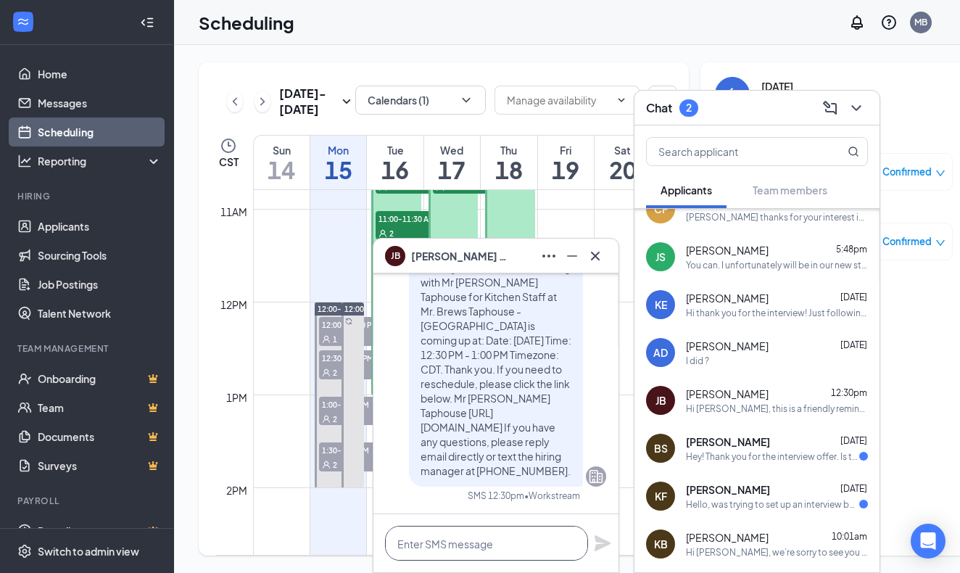
click at [453, 546] on textarea at bounding box center [486, 543] width 203 height 35
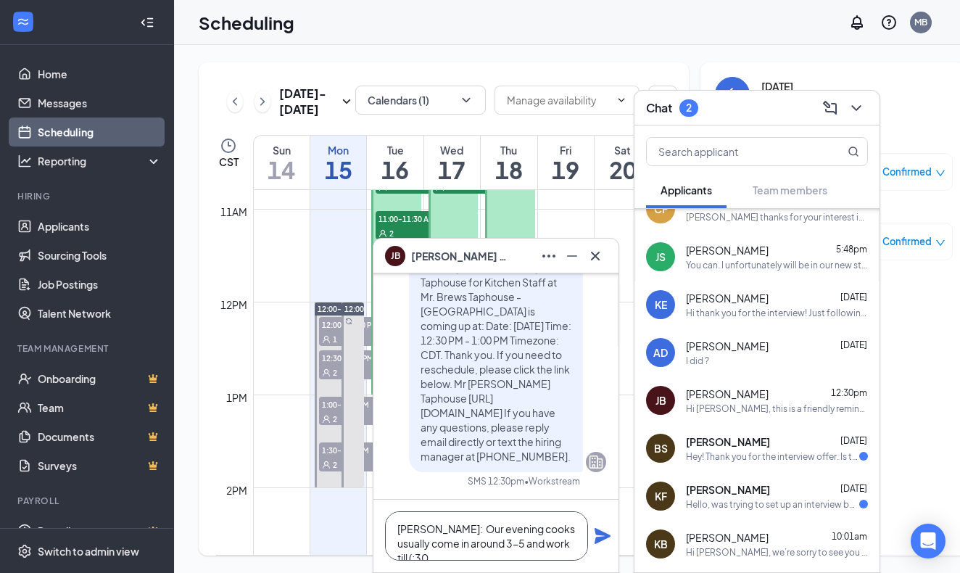
scroll to position [1, 0]
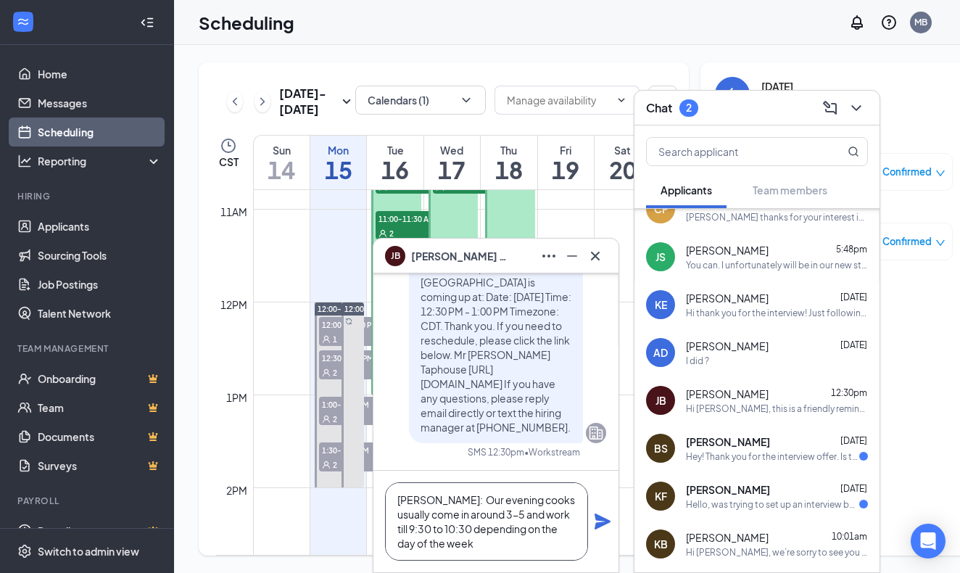
type textarea "[PERSON_NAME]: Our evening cooks usually come in around 3-5 and work till 9:30 …"
click at [602, 520] on icon "Plane" at bounding box center [602, 521] width 16 height 16
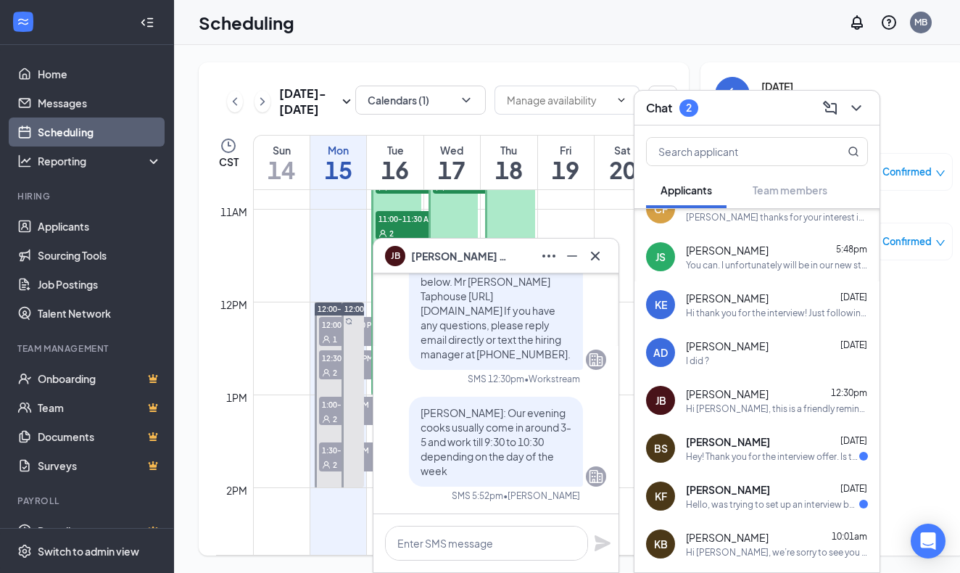
scroll to position [0, 0]
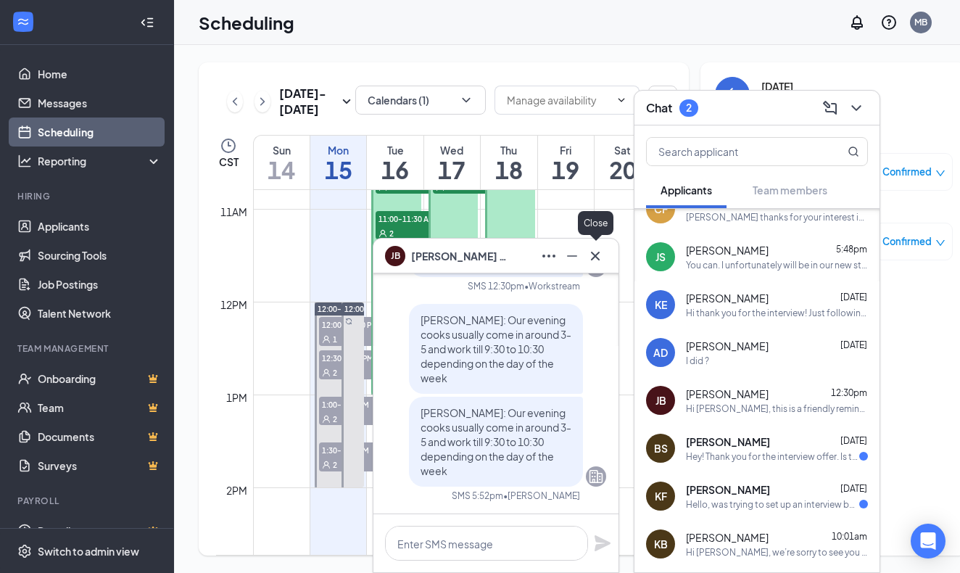
click at [594, 255] on icon "Cross" at bounding box center [595, 255] width 9 height 9
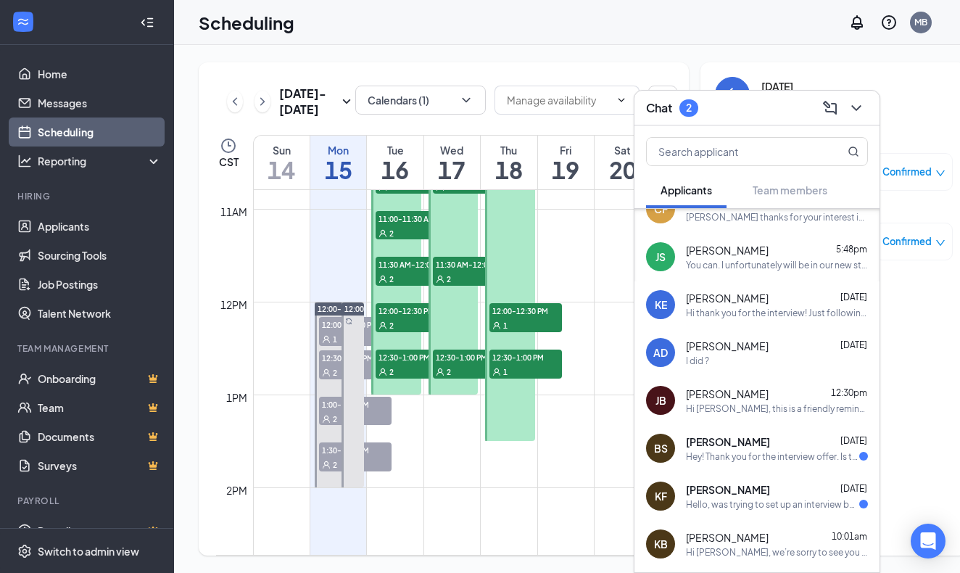
click at [719, 443] on span "[PERSON_NAME]" at bounding box center [728, 441] width 84 height 14
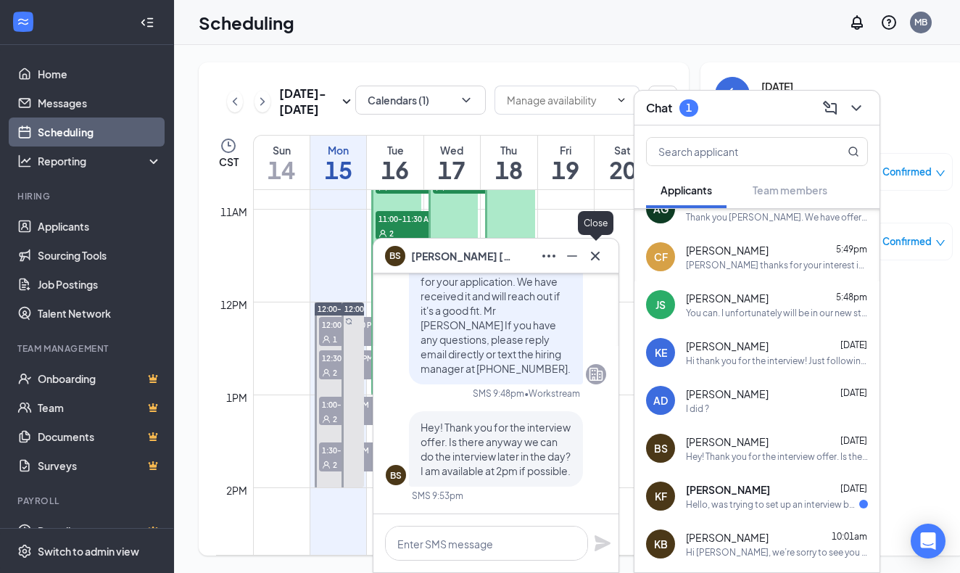
click at [593, 259] on icon "Cross" at bounding box center [594, 255] width 17 height 17
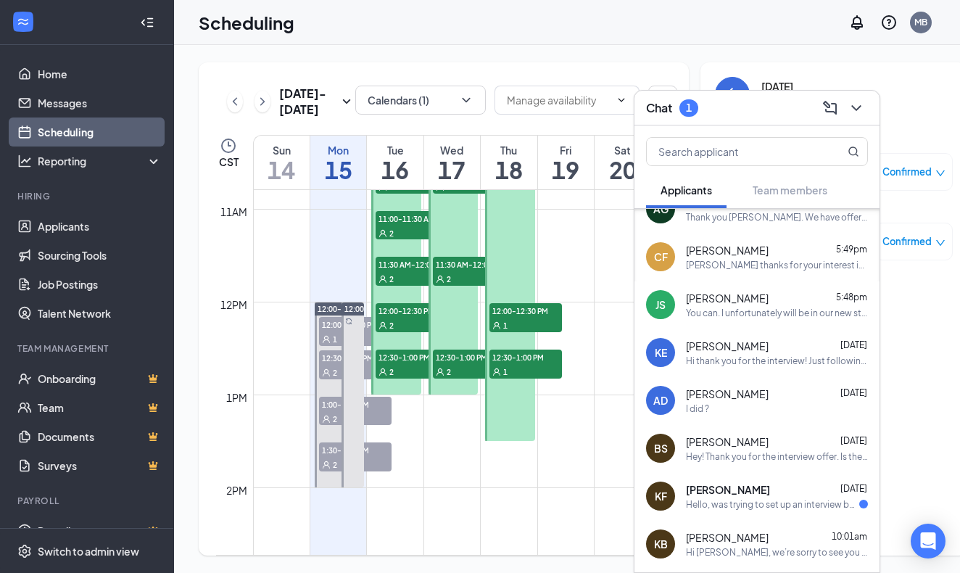
click at [725, 492] on span "[PERSON_NAME]" at bounding box center [728, 489] width 84 height 14
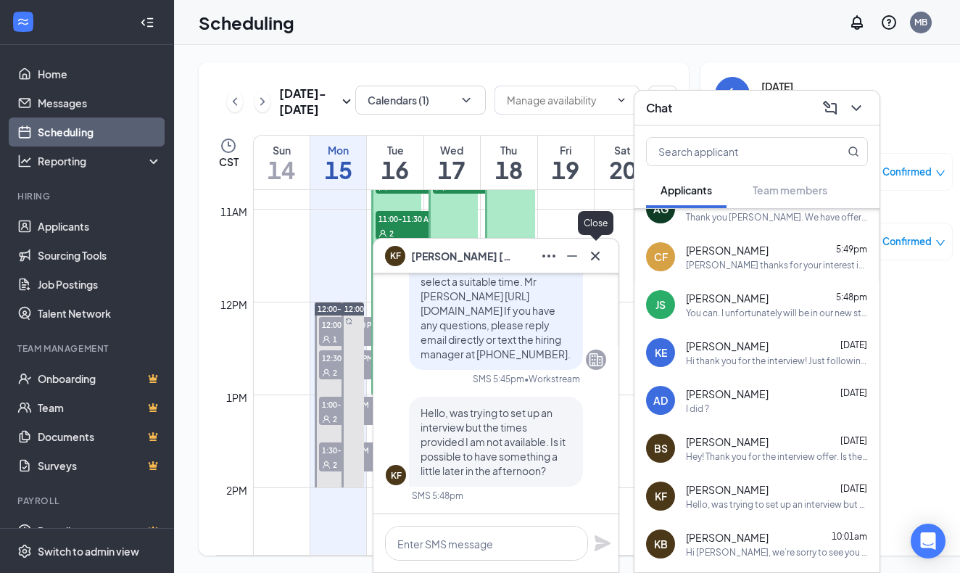
click at [598, 257] on icon "Cross" at bounding box center [594, 255] width 17 height 17
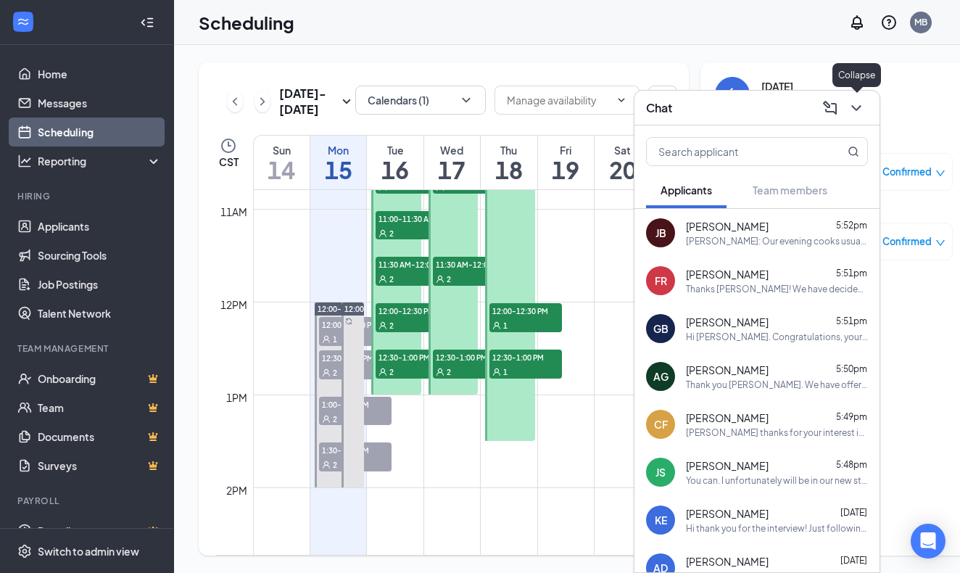
click at [860, 107] on icon "ChevronDown" at bounding box center [855, 108] width 9 height 6
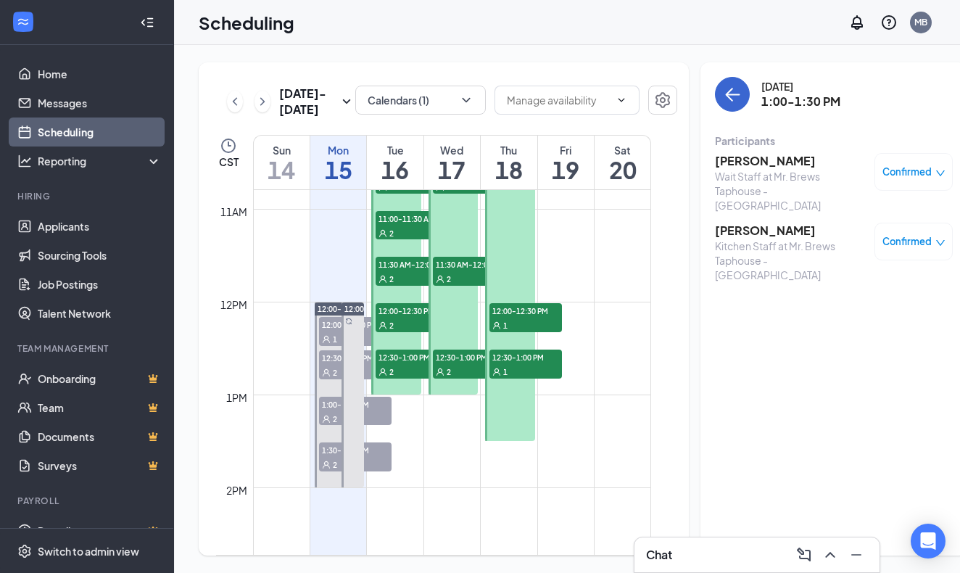
click at [724, 99] on icon "ArrowLeft" at bounding box center [732, 94] width 17 height 17
